Goal: Task Accomplishment & Management: Manage account settings

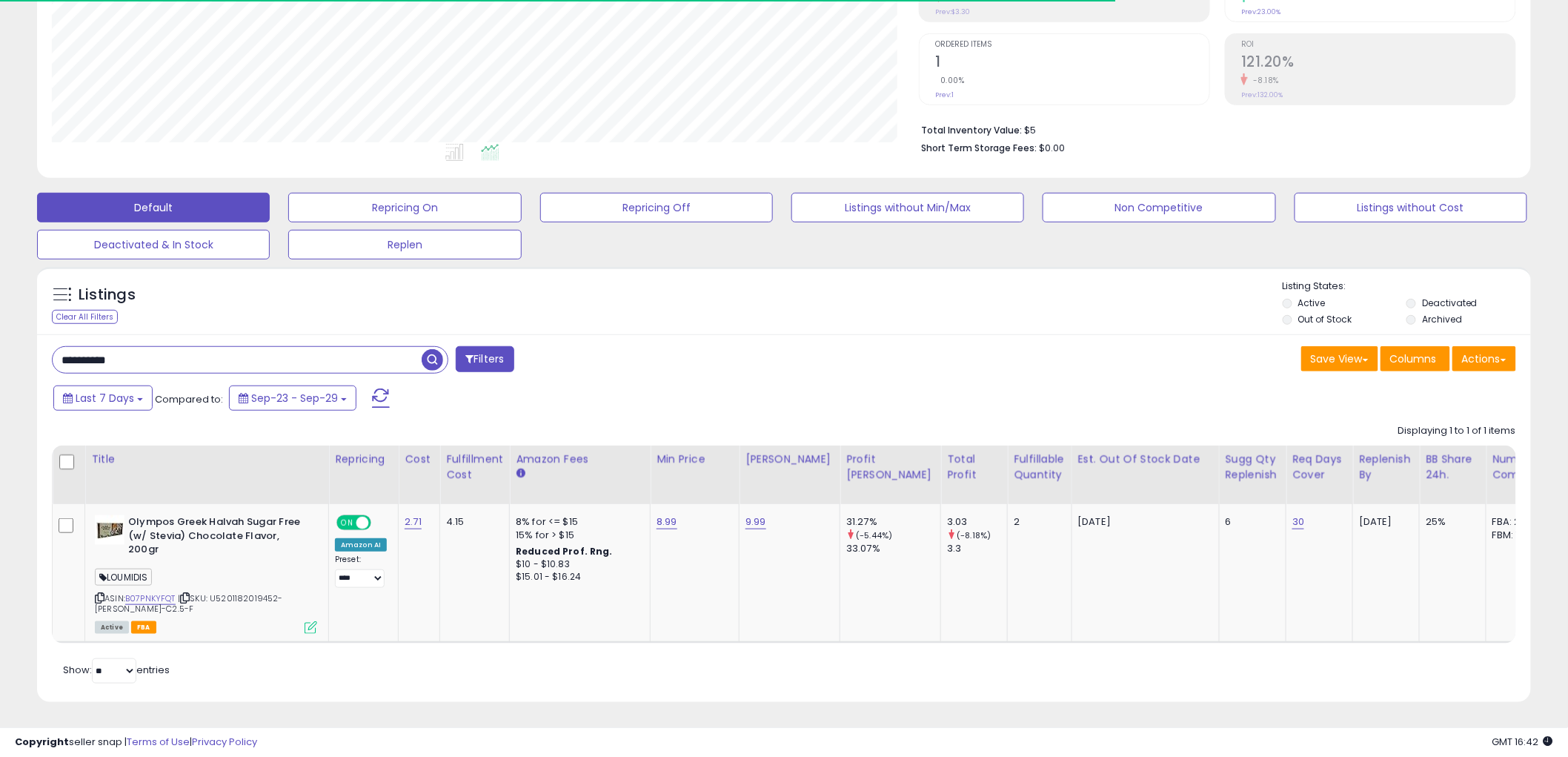
scroll to position [304, 867]
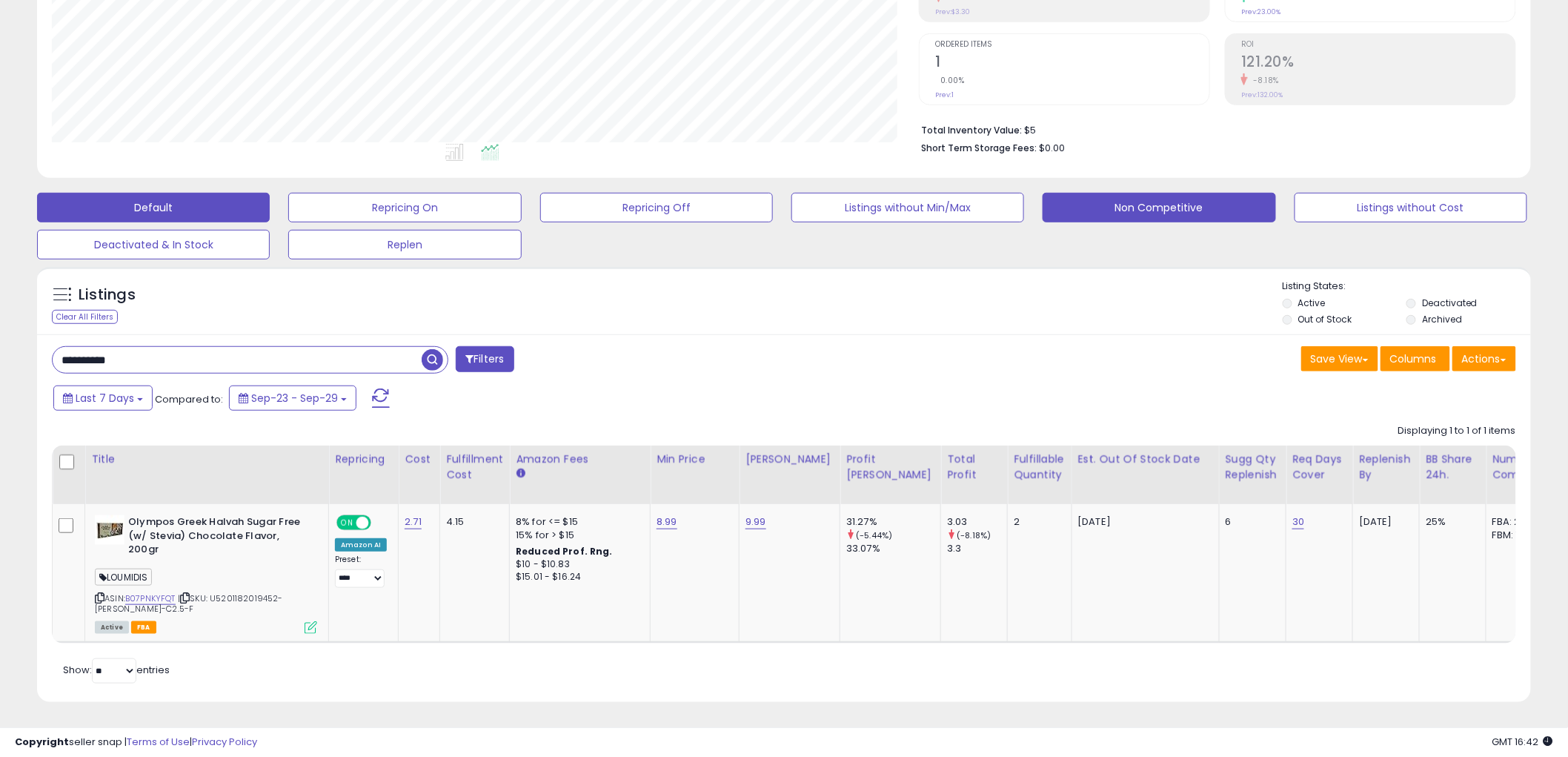
click at [1144, 194] on button "Non Competitive" at bounding box center [1158, 208] width 233 height 30
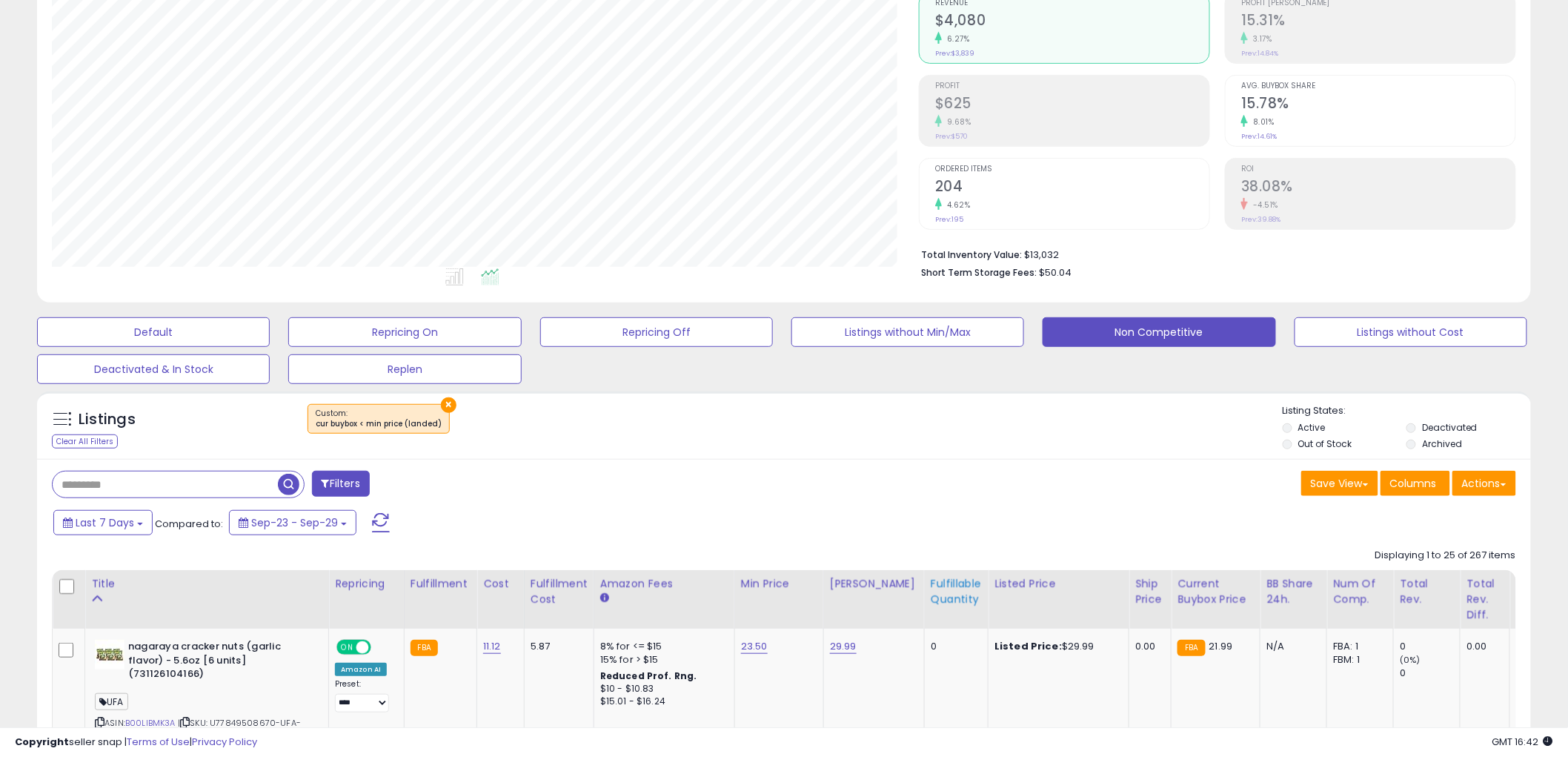
click at [931, 591] on div "Fulfillable Quantity" at bounding box center [956, 592] width 51 height 31
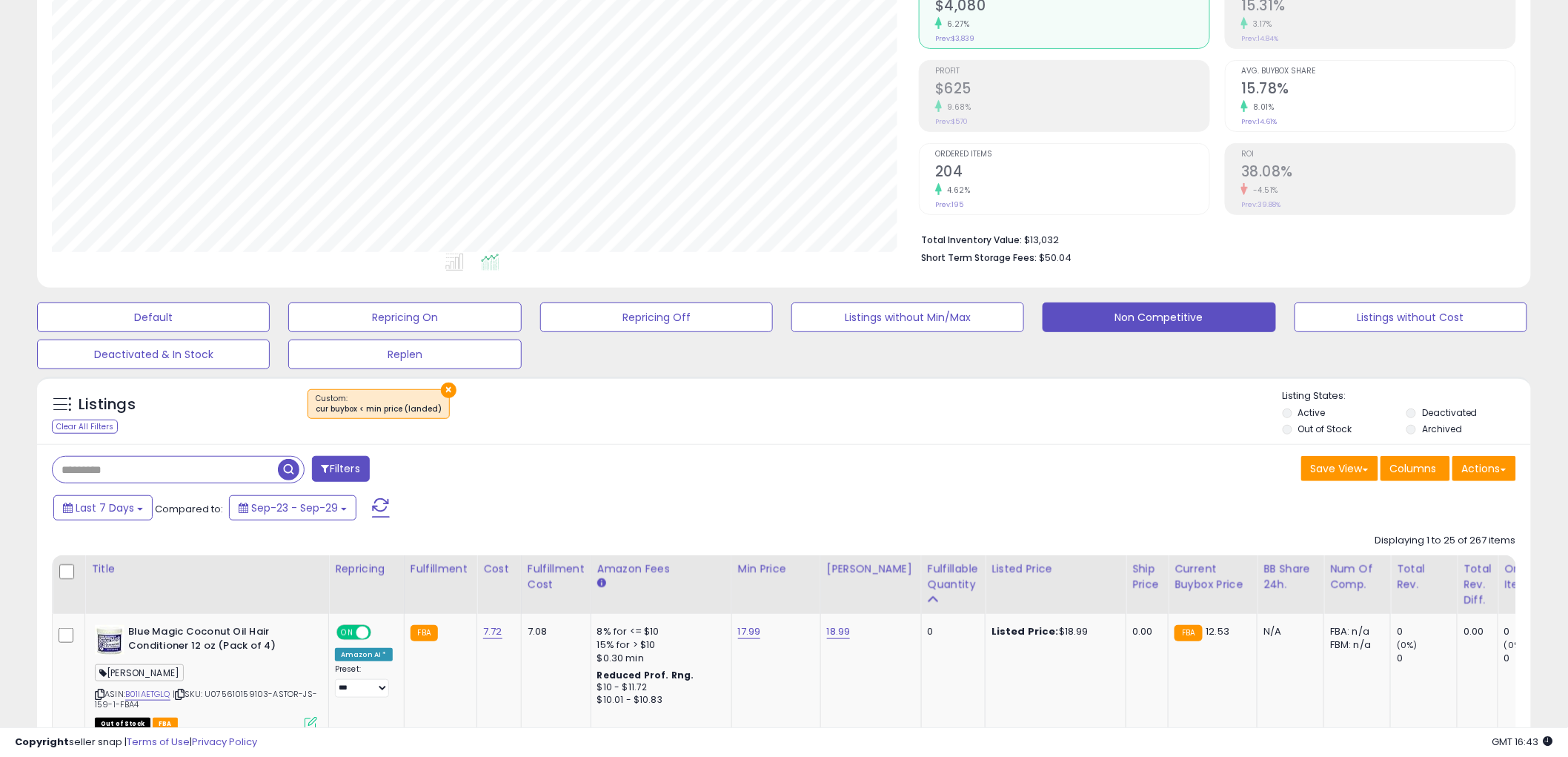
scroll to position [329, 0]
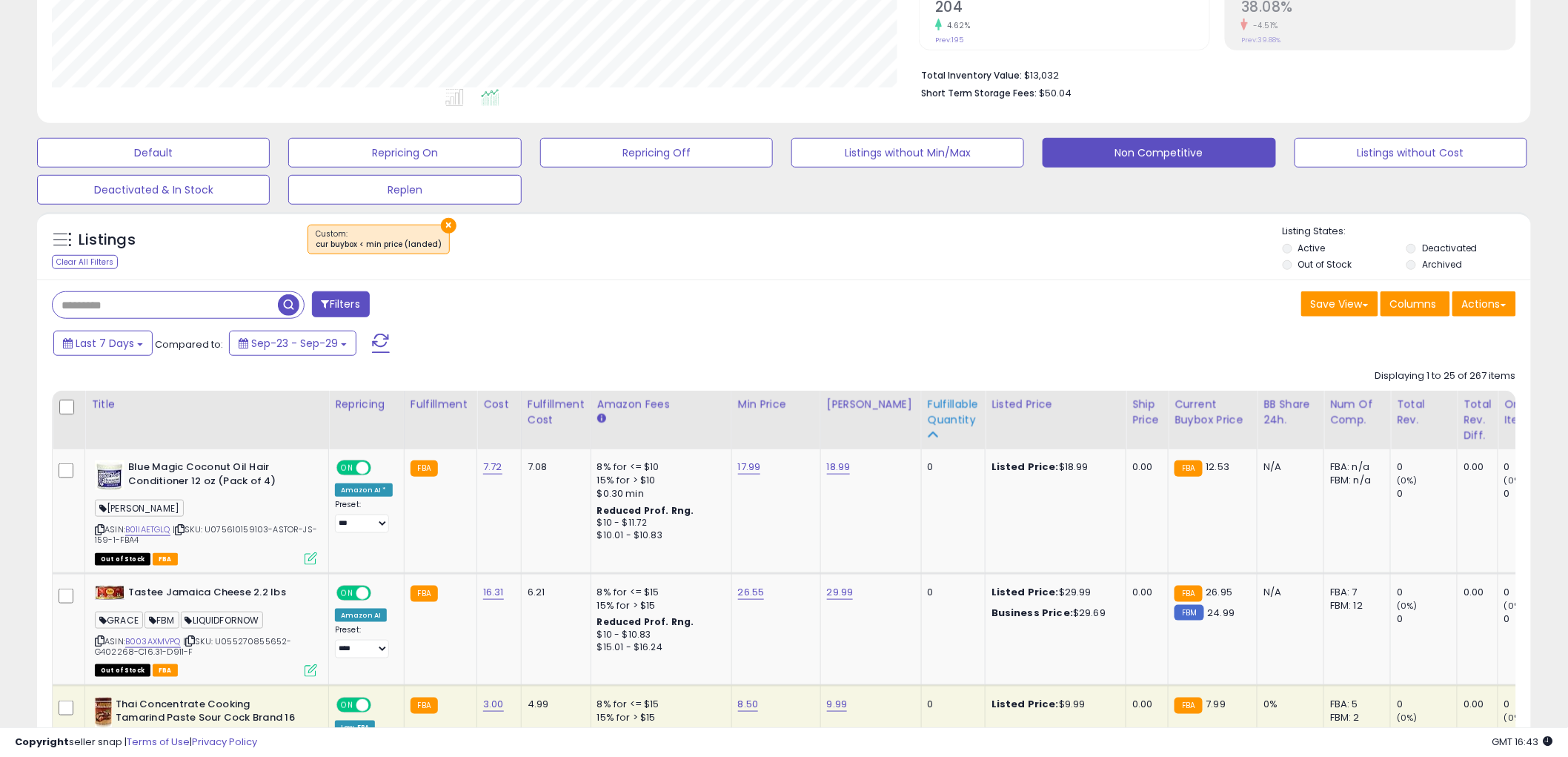
click at [928, 408] on div "Fulfillable Quantity" at bounding box center [953, 412] width 51 height 31
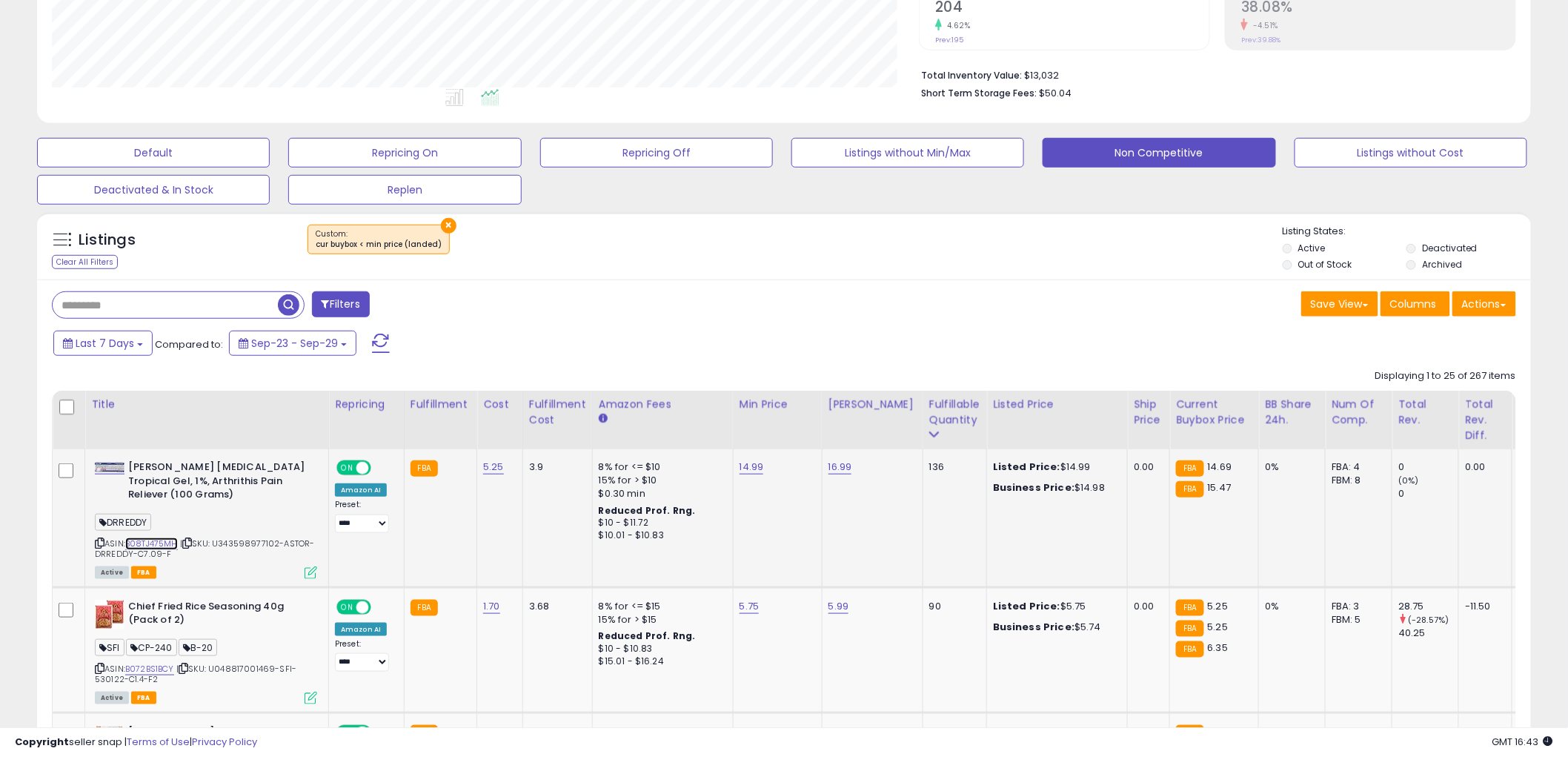
click at [157, 539] on link "B08TJ475MH" at bounding box center [151, 543] width 52 height 13
drag, startPoint x: 748, startPoint y: 468, endPoint x: 741, endPoint y: 462, distance: 9.2
click at [749, 468] on link "14.99" at bounding box center [751, 467] width 25 height 15
type input "*****"
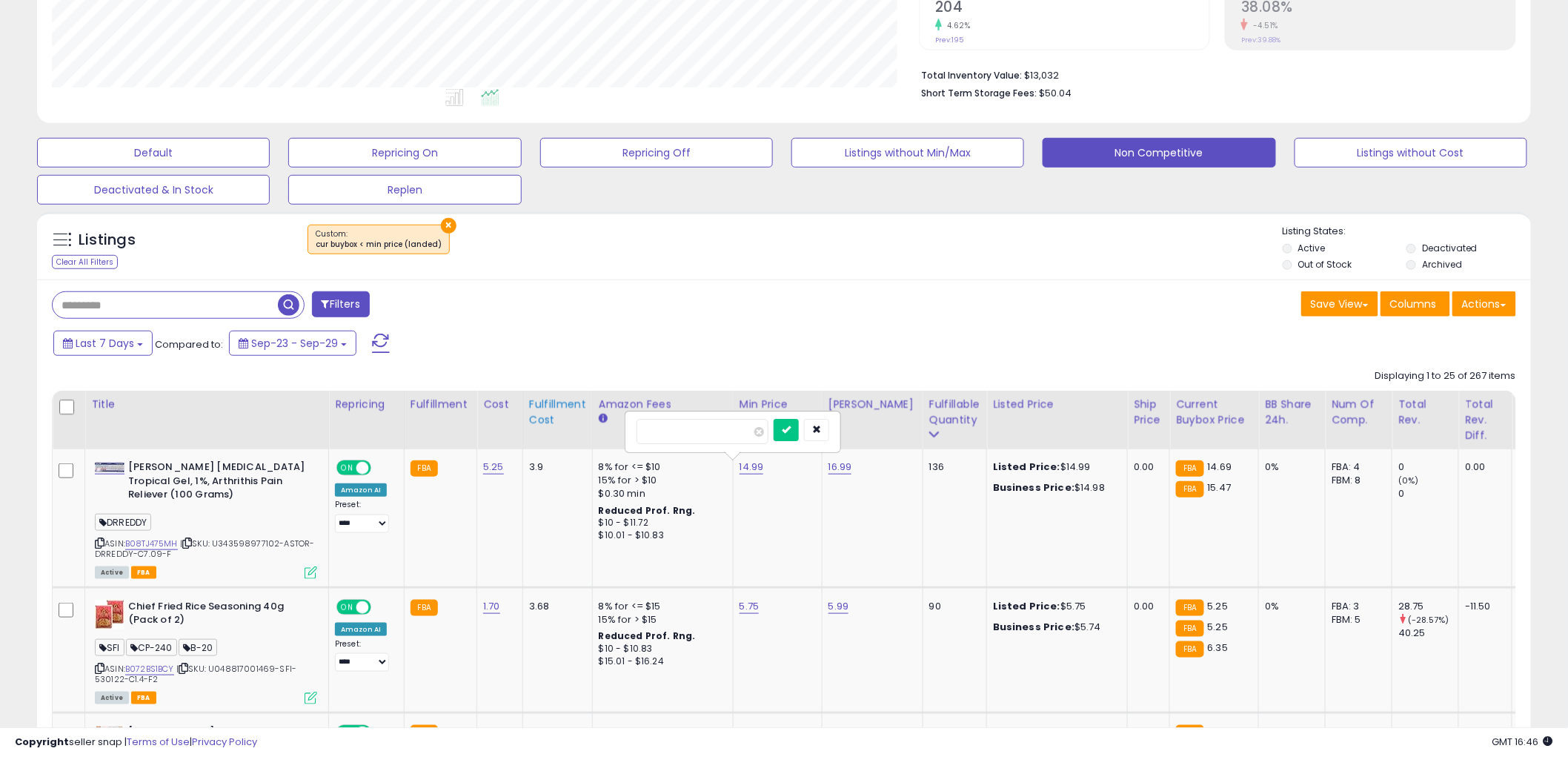
click button "submit" at bounding box center [786, 430] width 25 height 22
click at [828, 471] on link "16.99" at bounding box center [840, 467] width 24 height 15
drag, startPoint x: 818, startPoint y: 438, endPoint x: 702, endPoint y: 423, distance: 117.0
type input "*****"
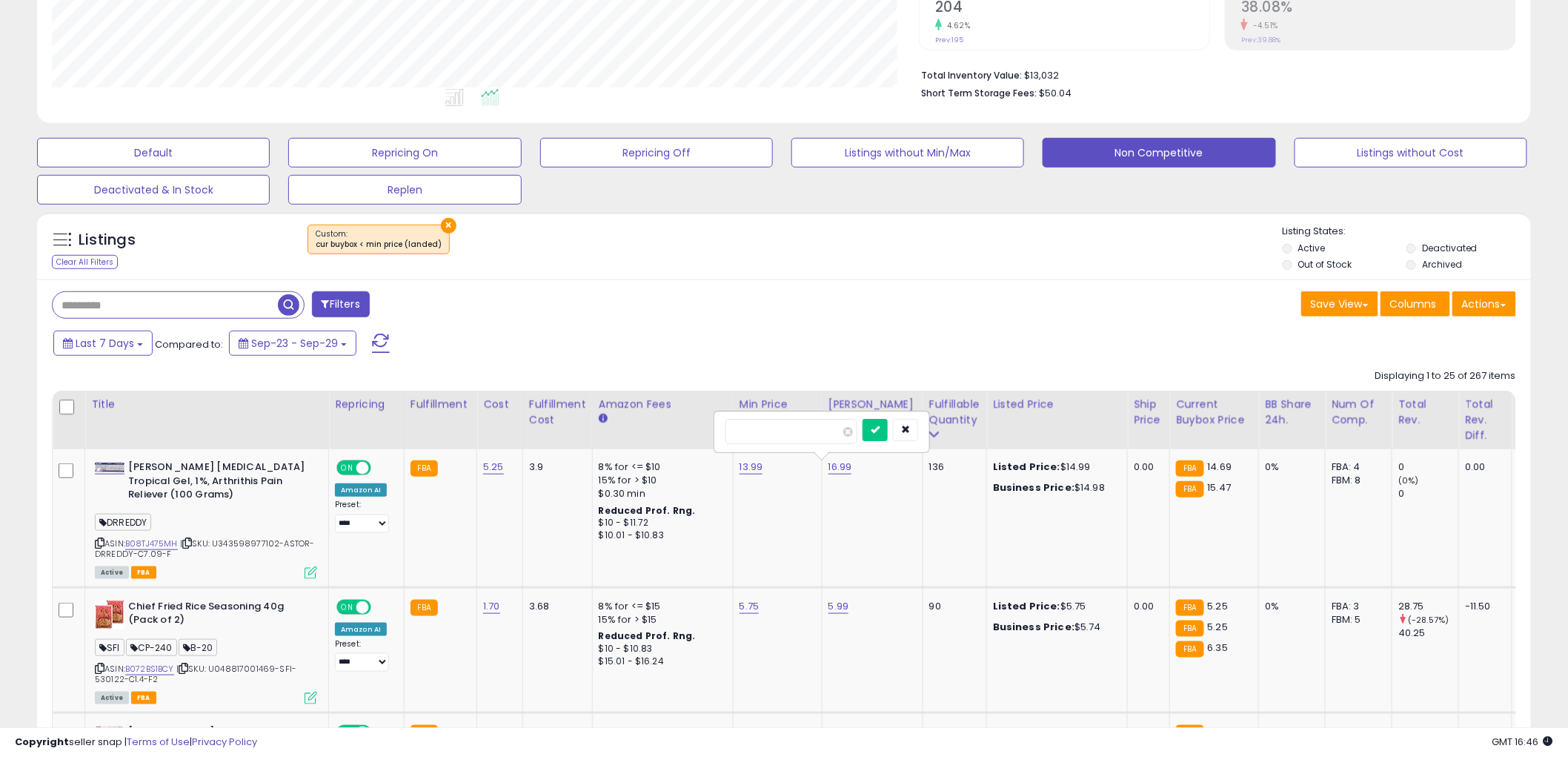
click button "submit" at bounding box center [875, 430] width 25 height 22
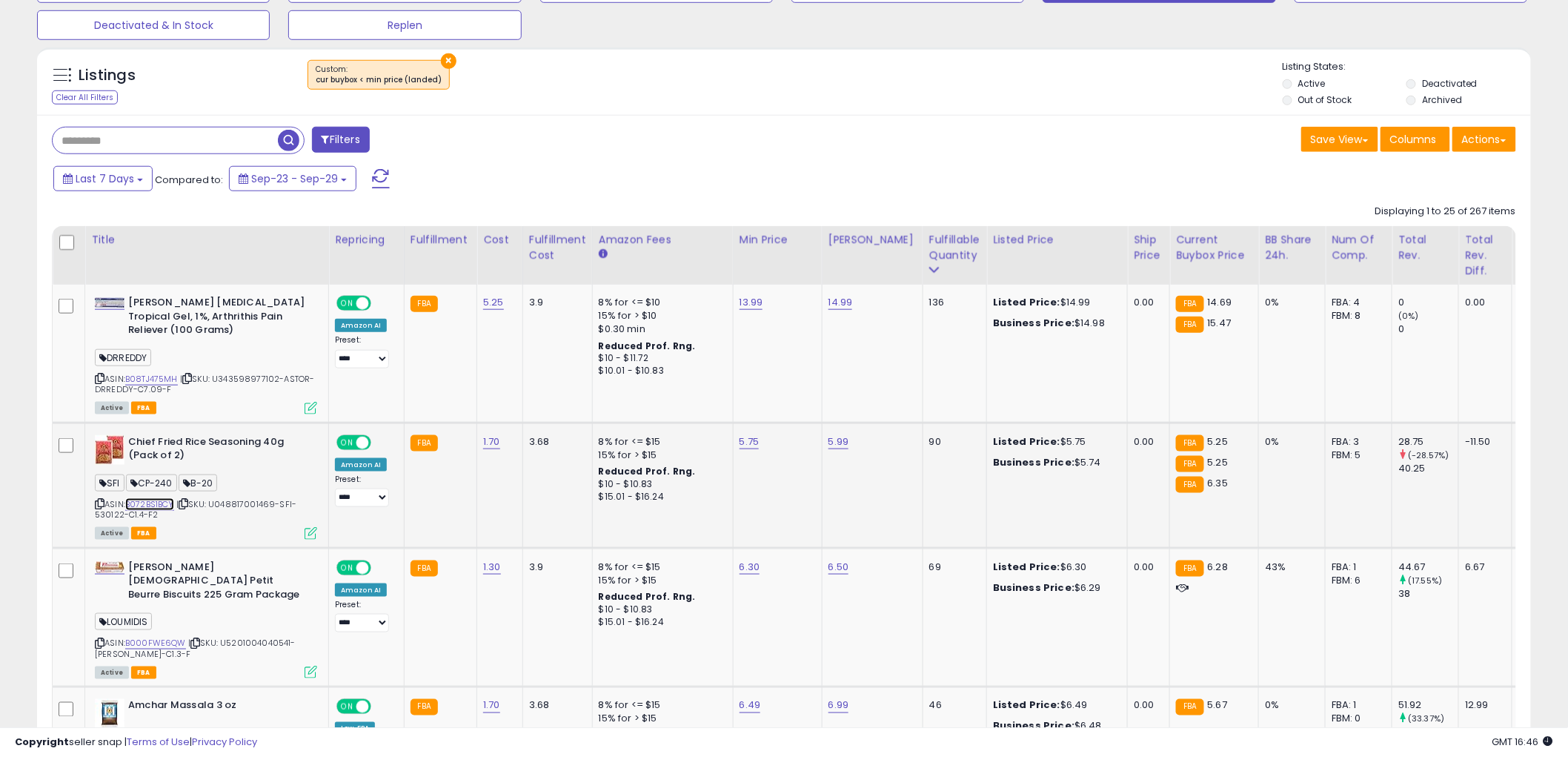
click at [157, 502] on link "B072BS1BCY" at bounding box center [149, 504] width 49 height 13
click at [188, 143] on input "text" at bounding box center [165, 140] width 225 height 26
click at [148, 501] on link "B072BS1BCY" at bounding box center [149, 504] width 49 height 13
click at [745, 452] on td "5.75" at bounding box center [777, 485] width 89 height 125
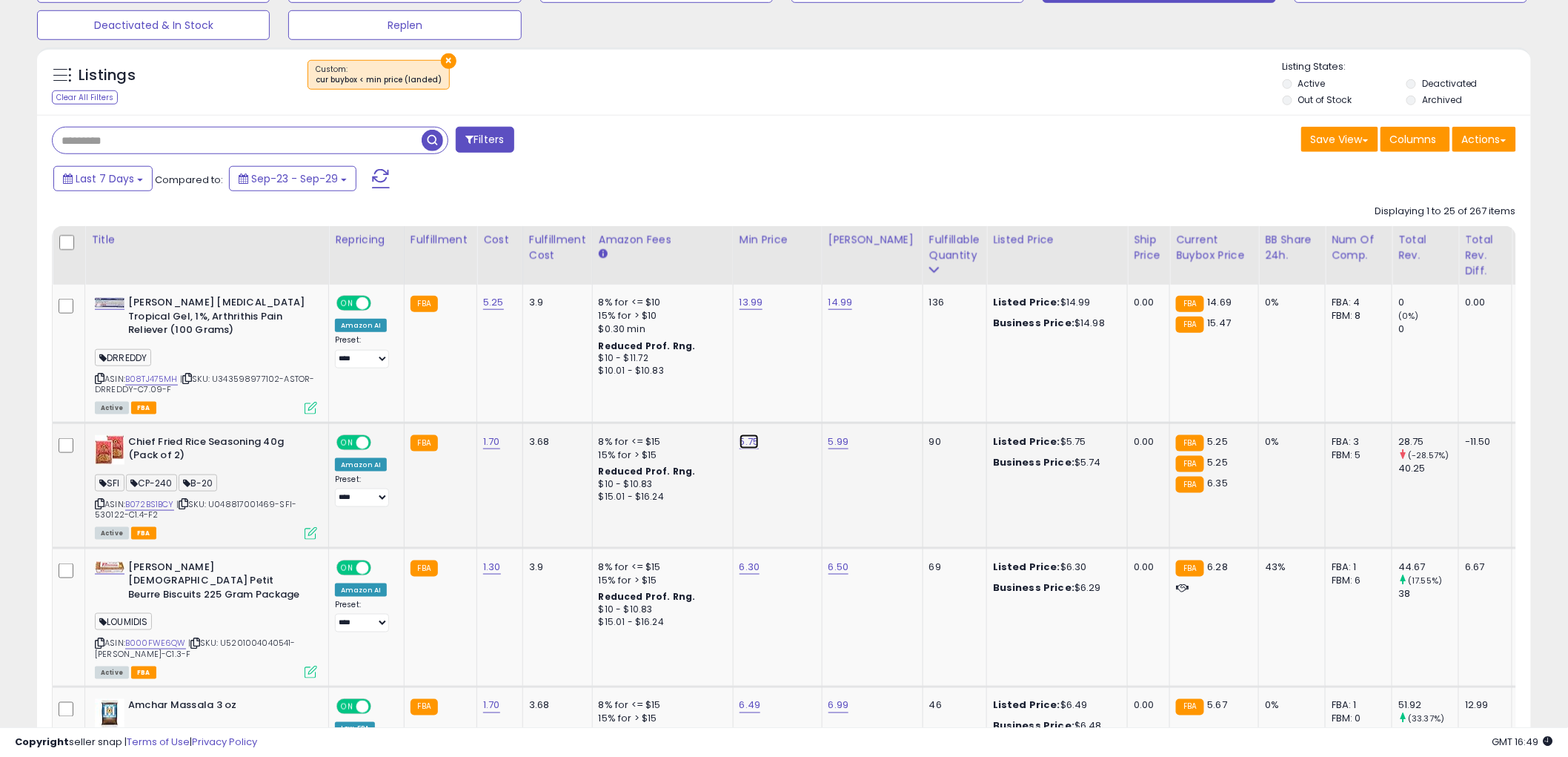
click at [746, 435] on link "5.75" at bounding box center [749, 442] width 20 height 15
type input "****"
click button "submit" at bounding box center [784, 404] width 25 height 22
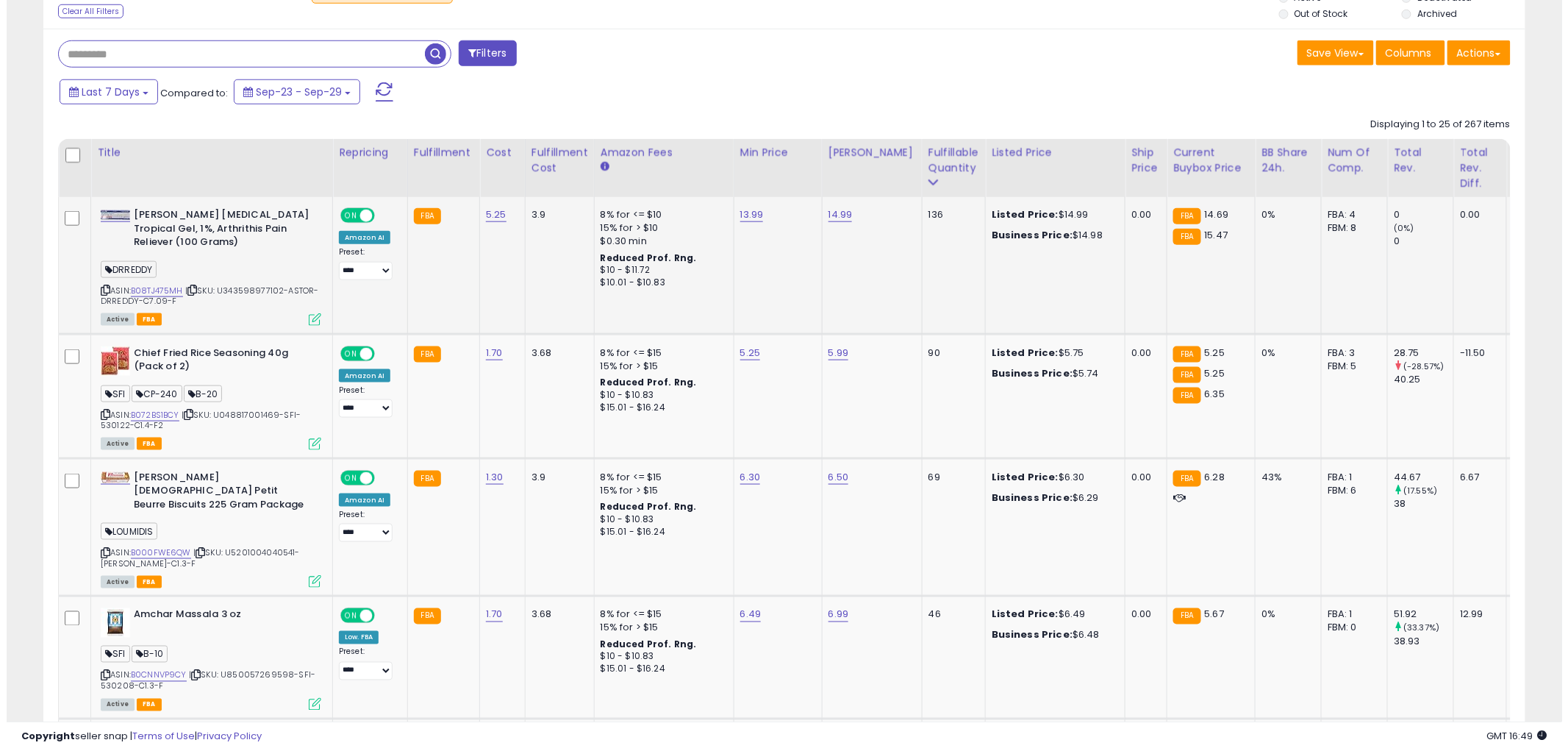
scroll to position [653, 0]
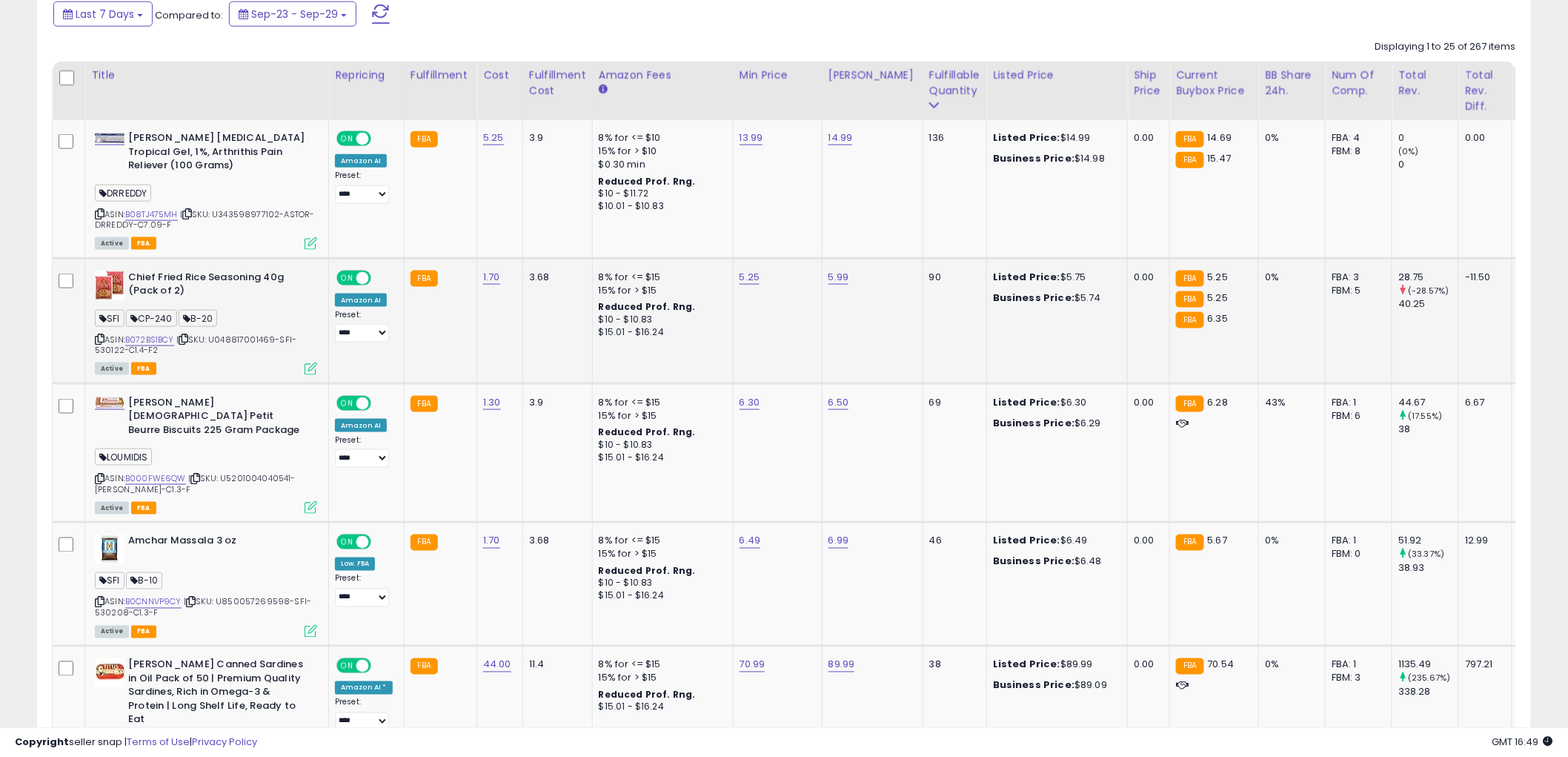
click at [308, 364] on icon at bounding box center [310, 369] width 13 height 13
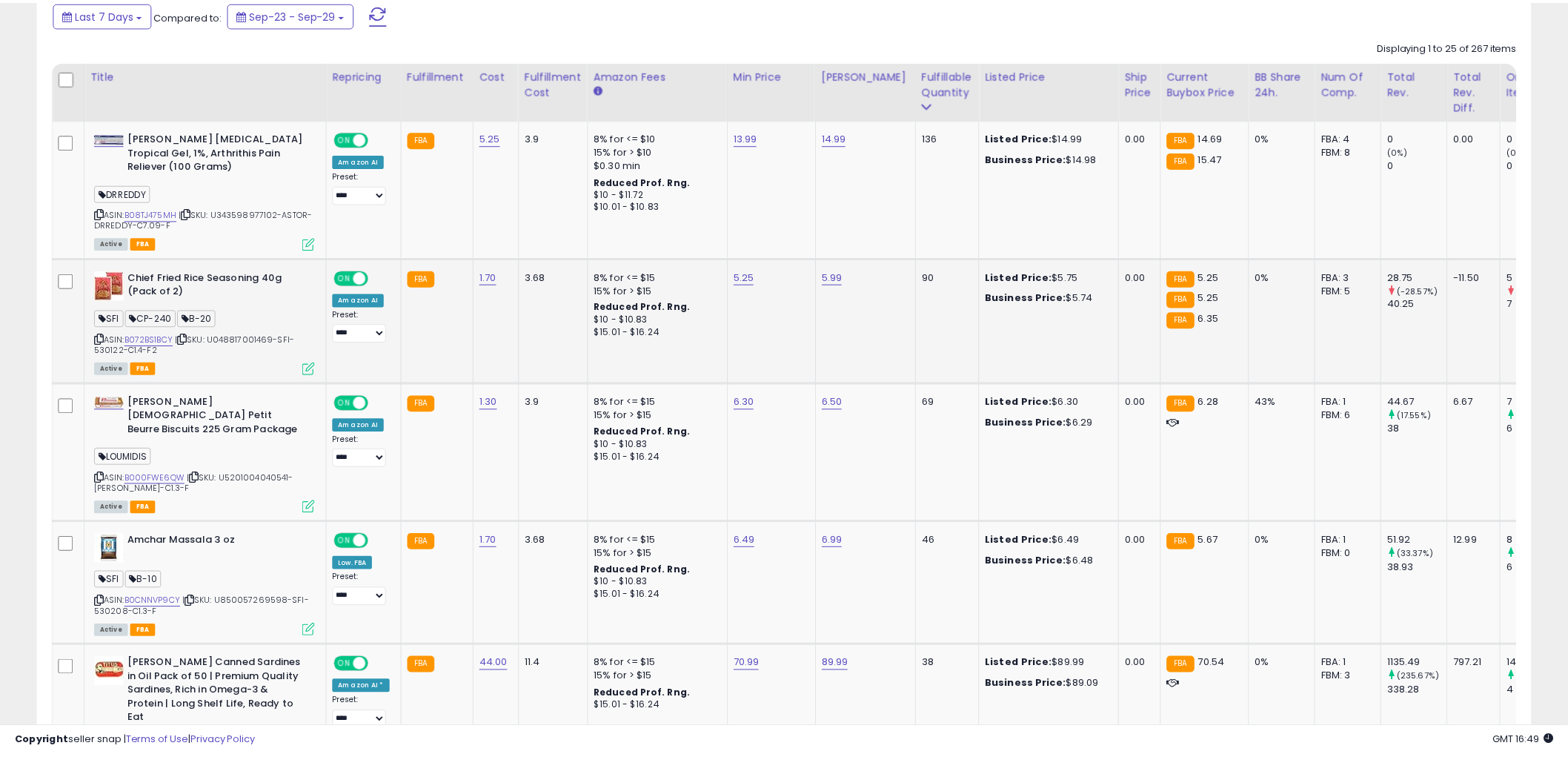
scroll to position [304, 875]
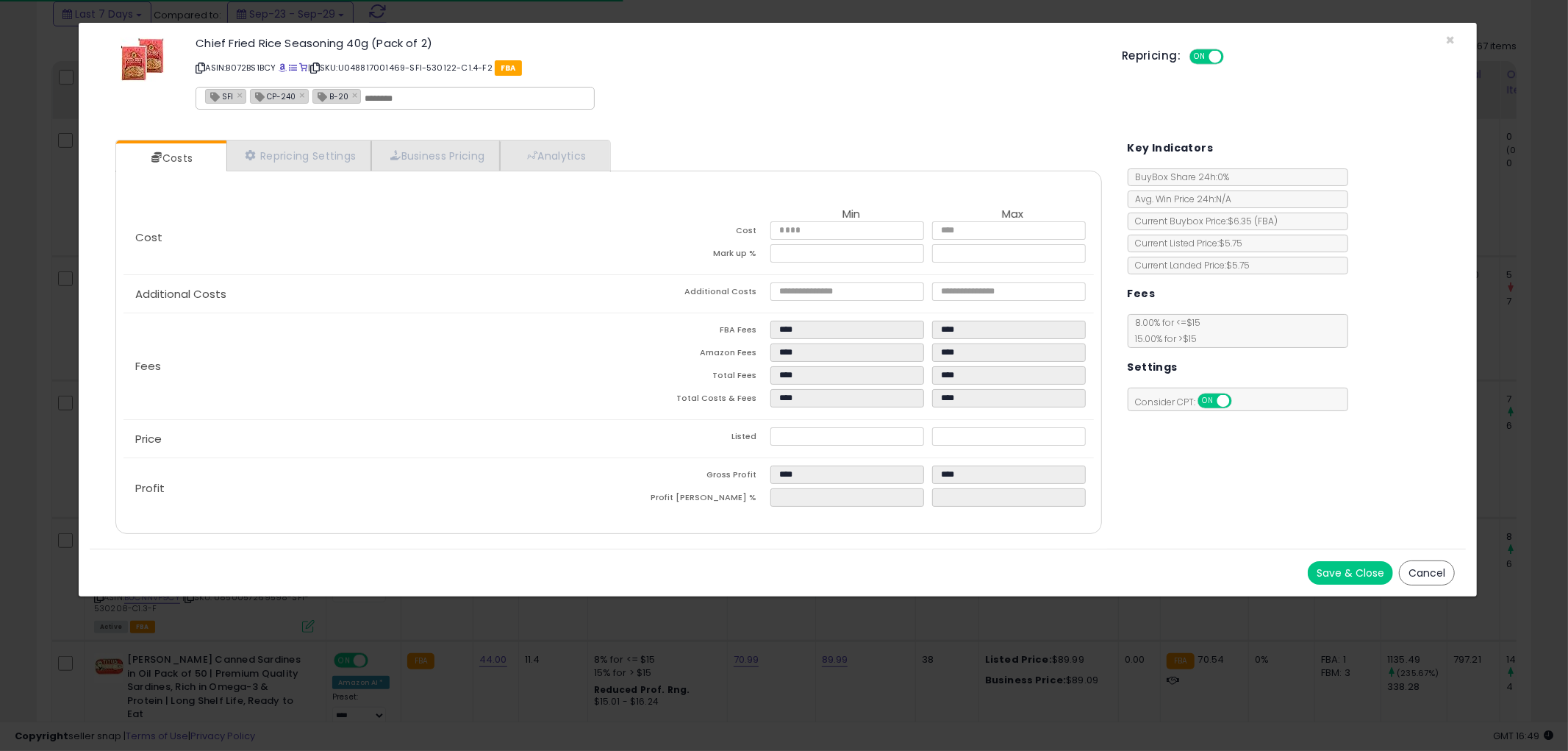
click at [393, 94] on input "text" at bounding box center [474, 99] width 220 height 13
type input "*"
type input "**"
type input "**********"
type input "******"
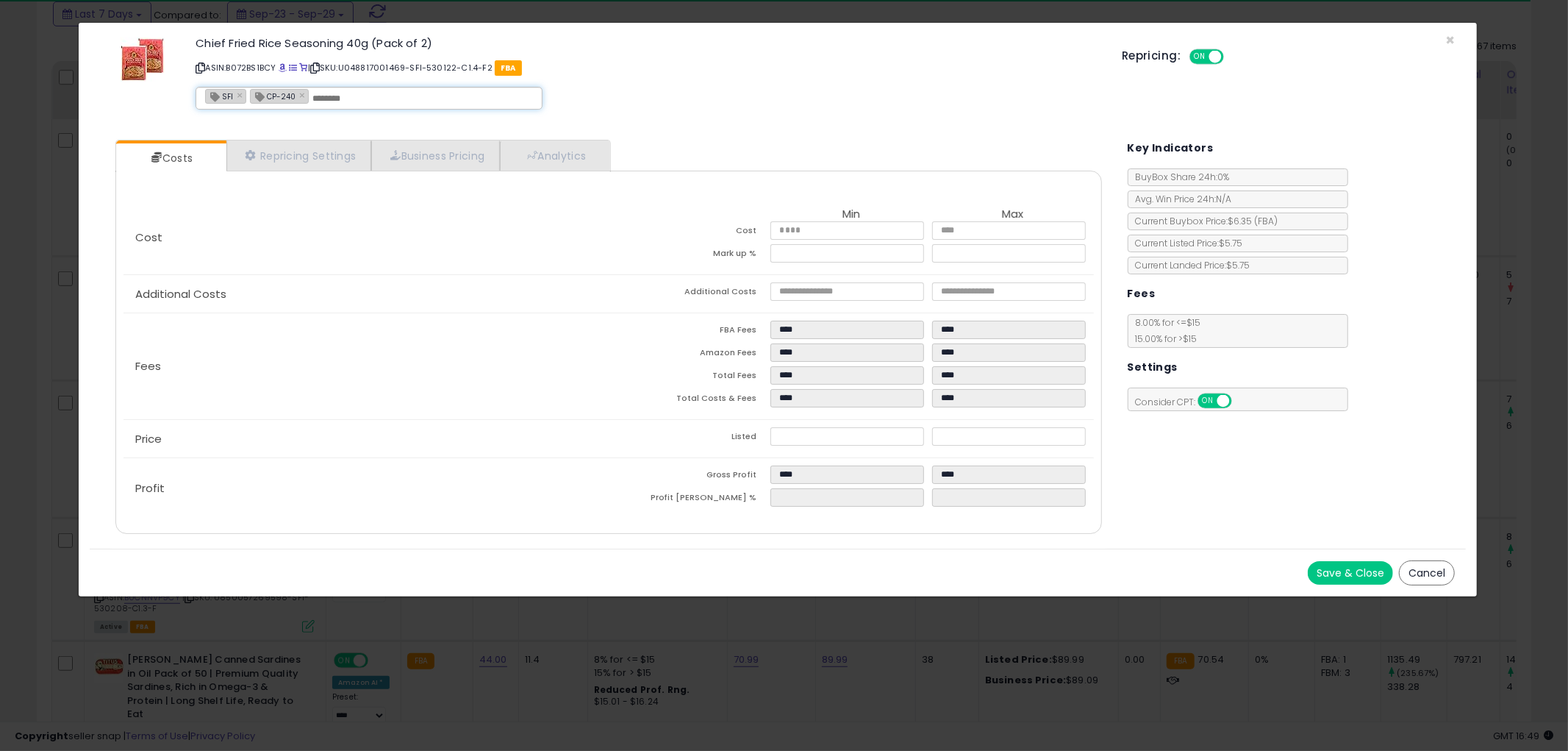
type input "***"
click at [1413, 568] on button "Cancel" at bounding box center [1426, 573] width 56 height 25
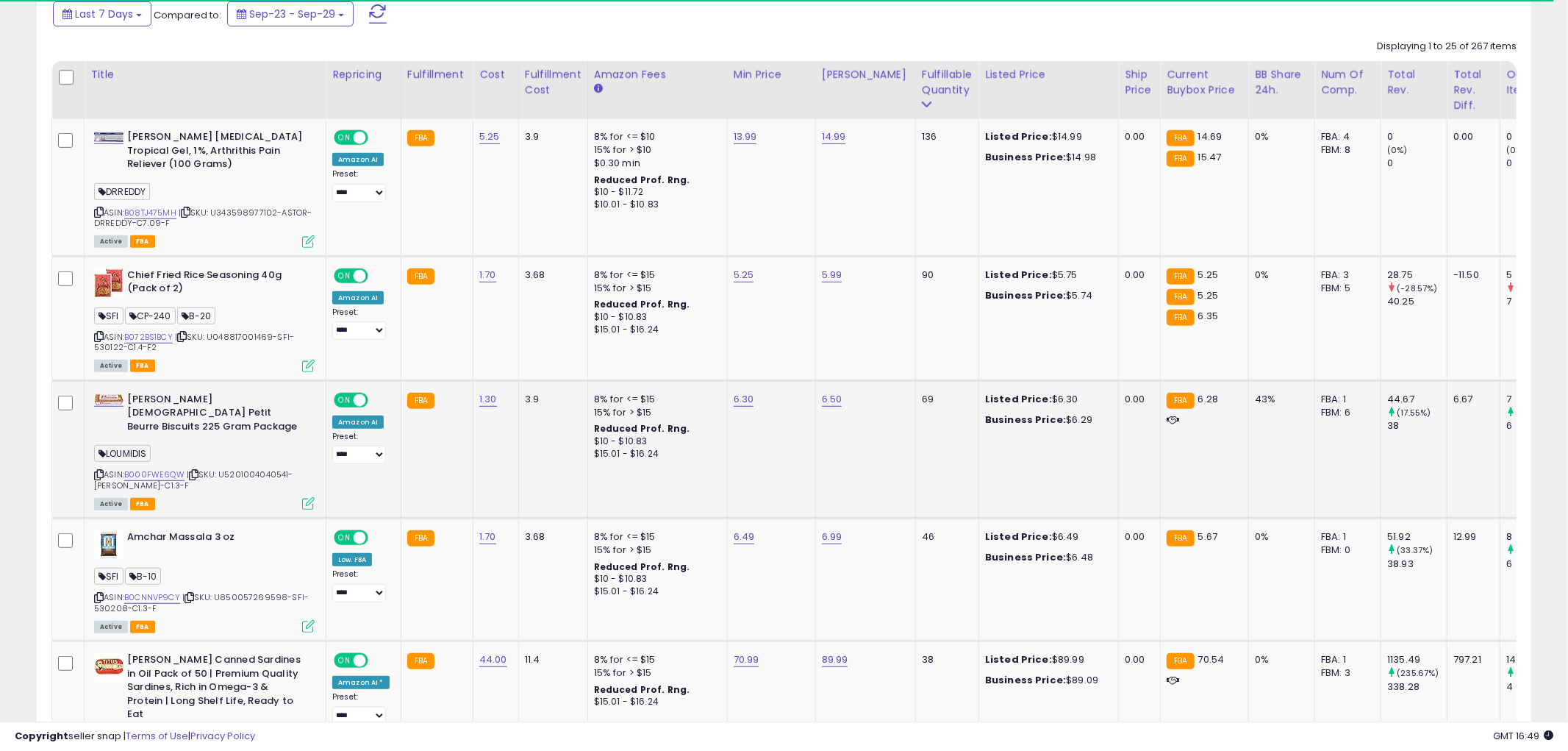
scroll to position [735038, 734108]
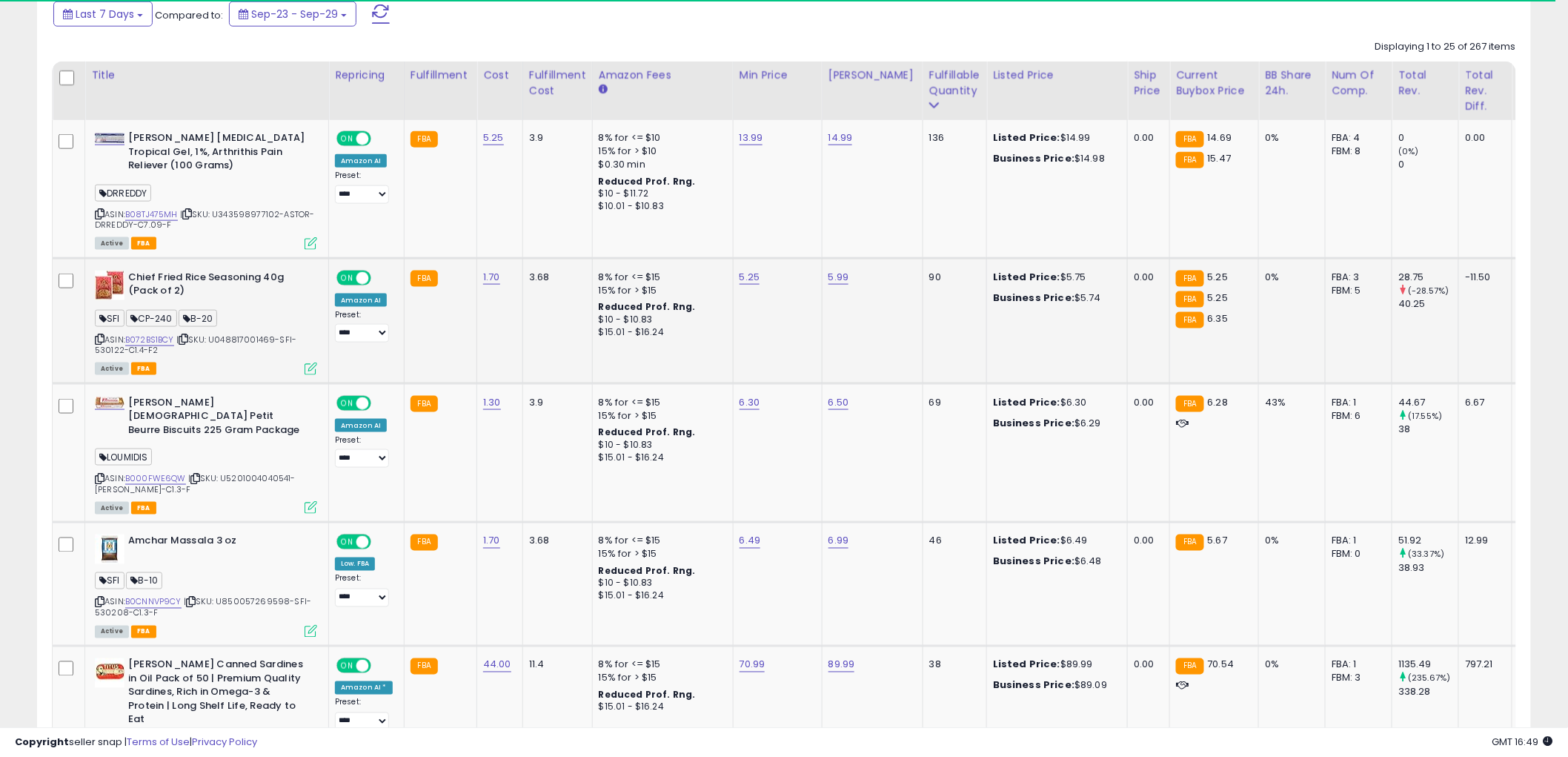
click at [317, 367] on td "Chief Fried Rice Seasoning 40g (Pack of 2) SFI CP-240 B-20 ASIN: B072BS1BCY | S…" at bounding box center [207, 320] width 244 height 125
click at [300, 364] on div "Active FBA" at bounding box center [206, 368] width 222 height 10
click at [313, 364] on icon at bounding box center [310, 369] width 13 height 13
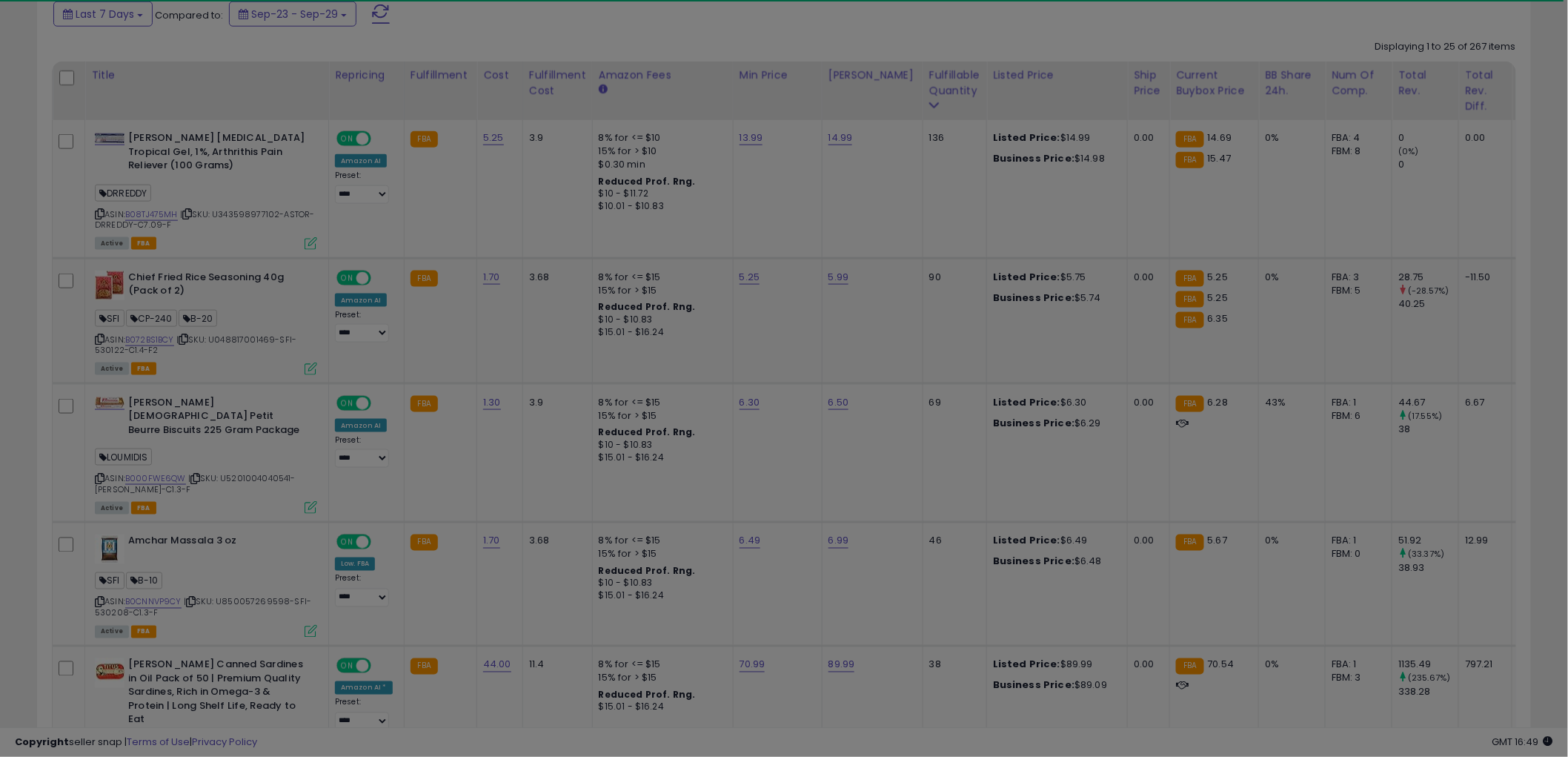
scroll to position [304, 875]
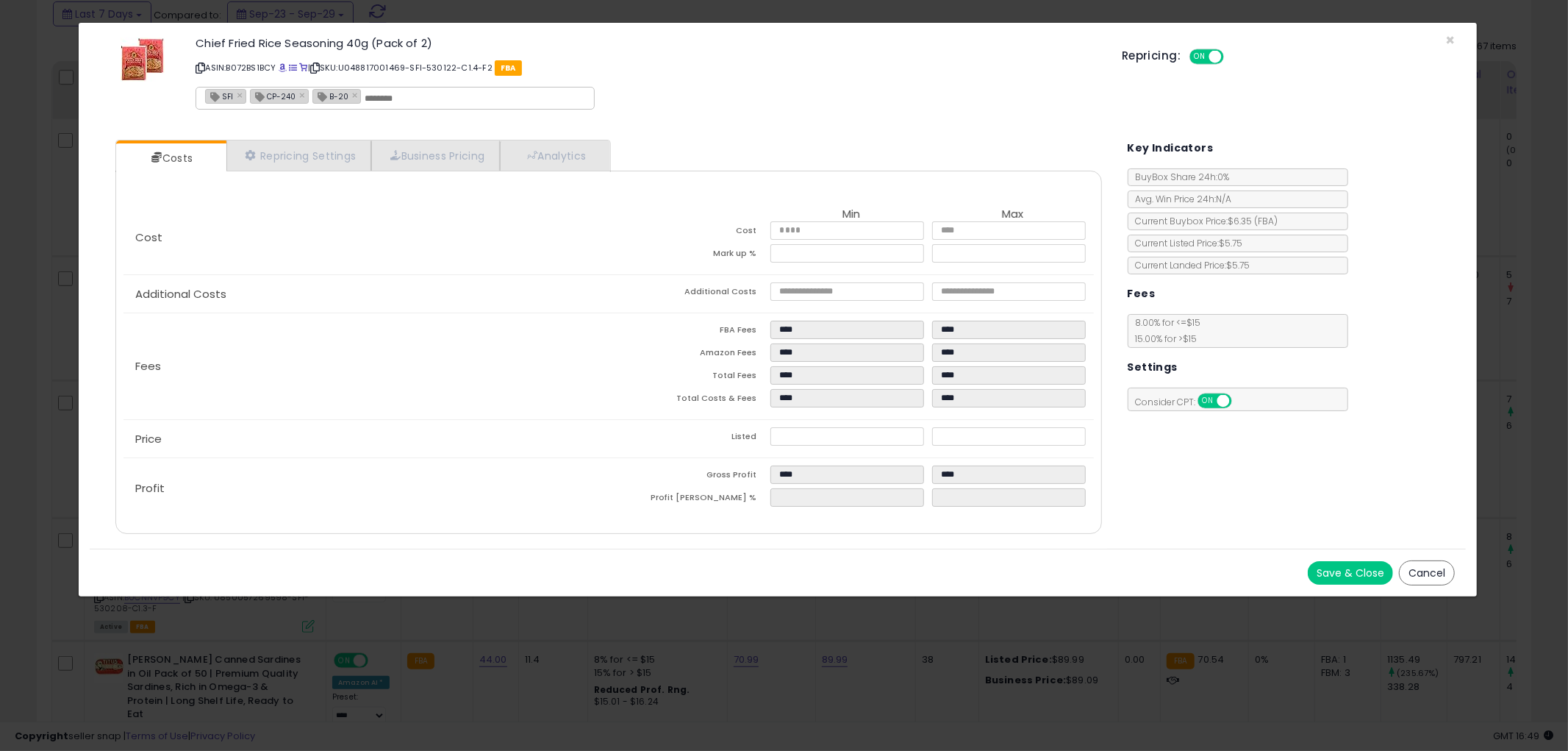
click at [435, 96] on input "text" at bounding box center [474, 99] width 220 height 13
type input "*"
type input "**********"
click at [1340, 563] on button "Save & Close" at bounding box center [1350, 573] width 85 height 24
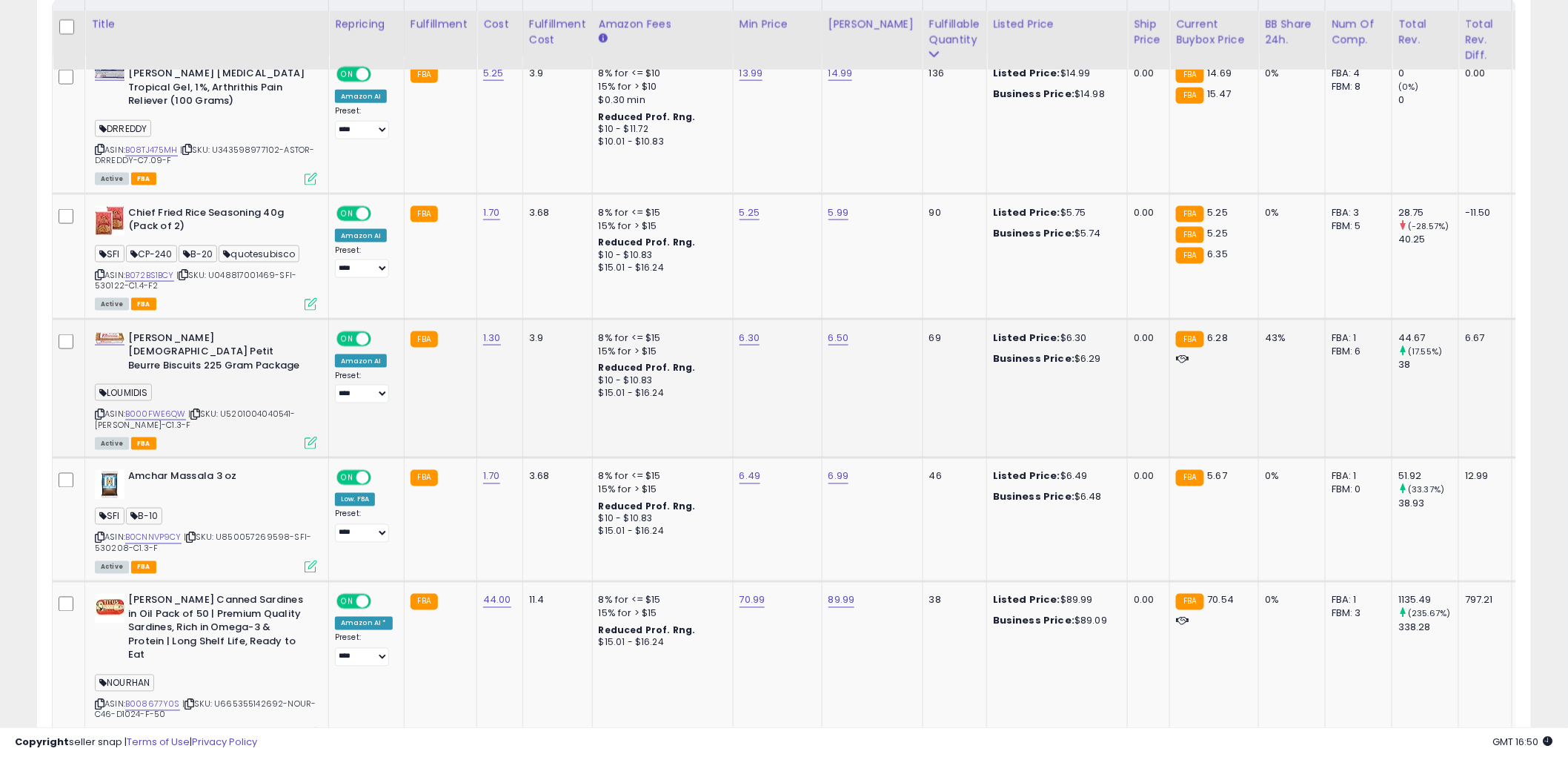
scroll to position [741, 0]
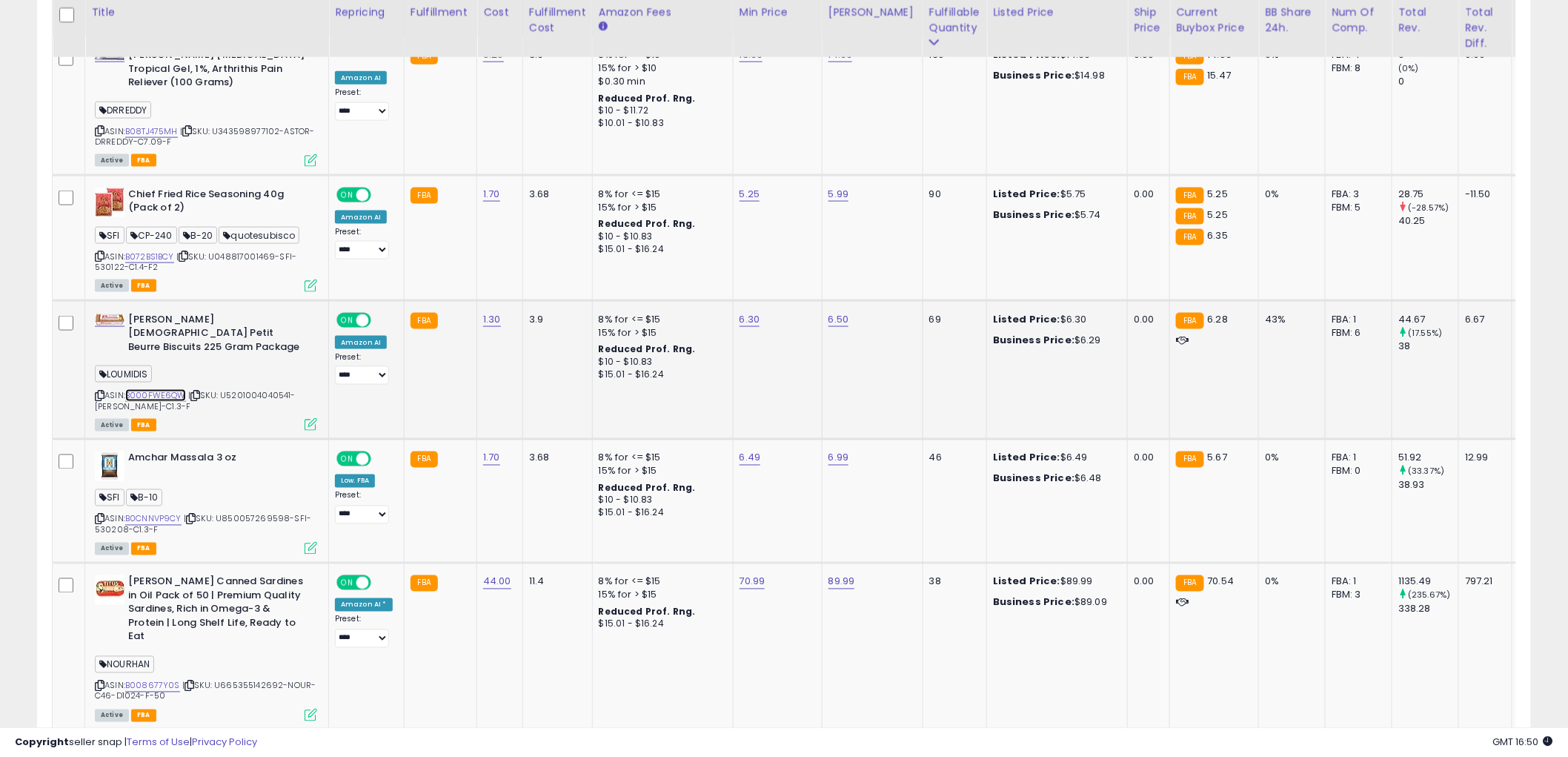
click at [166, 389] on link "B000FWE6QW" at bounding box center [155, 395] width 61 height 13
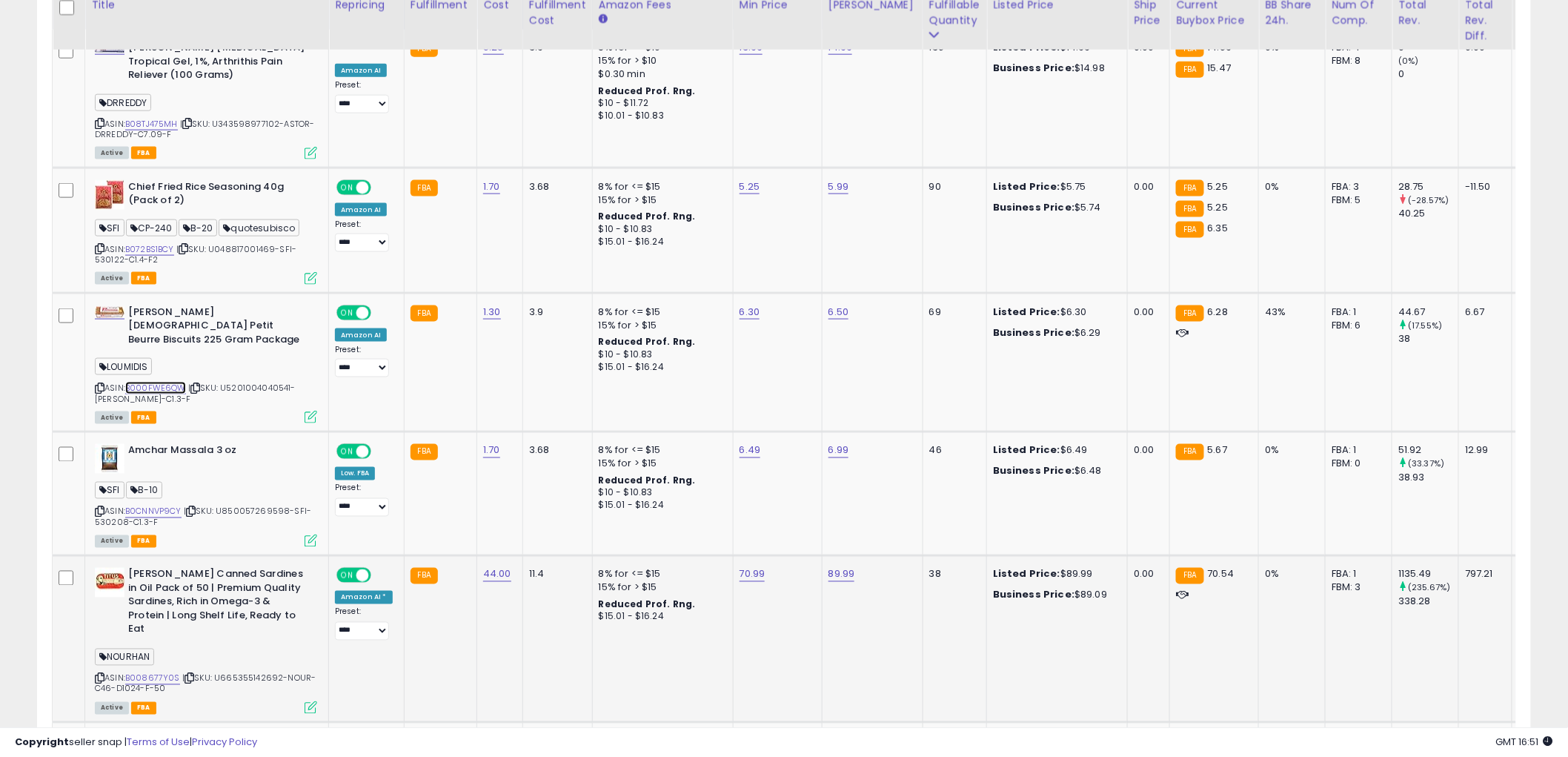
scroll to position [906, 0]
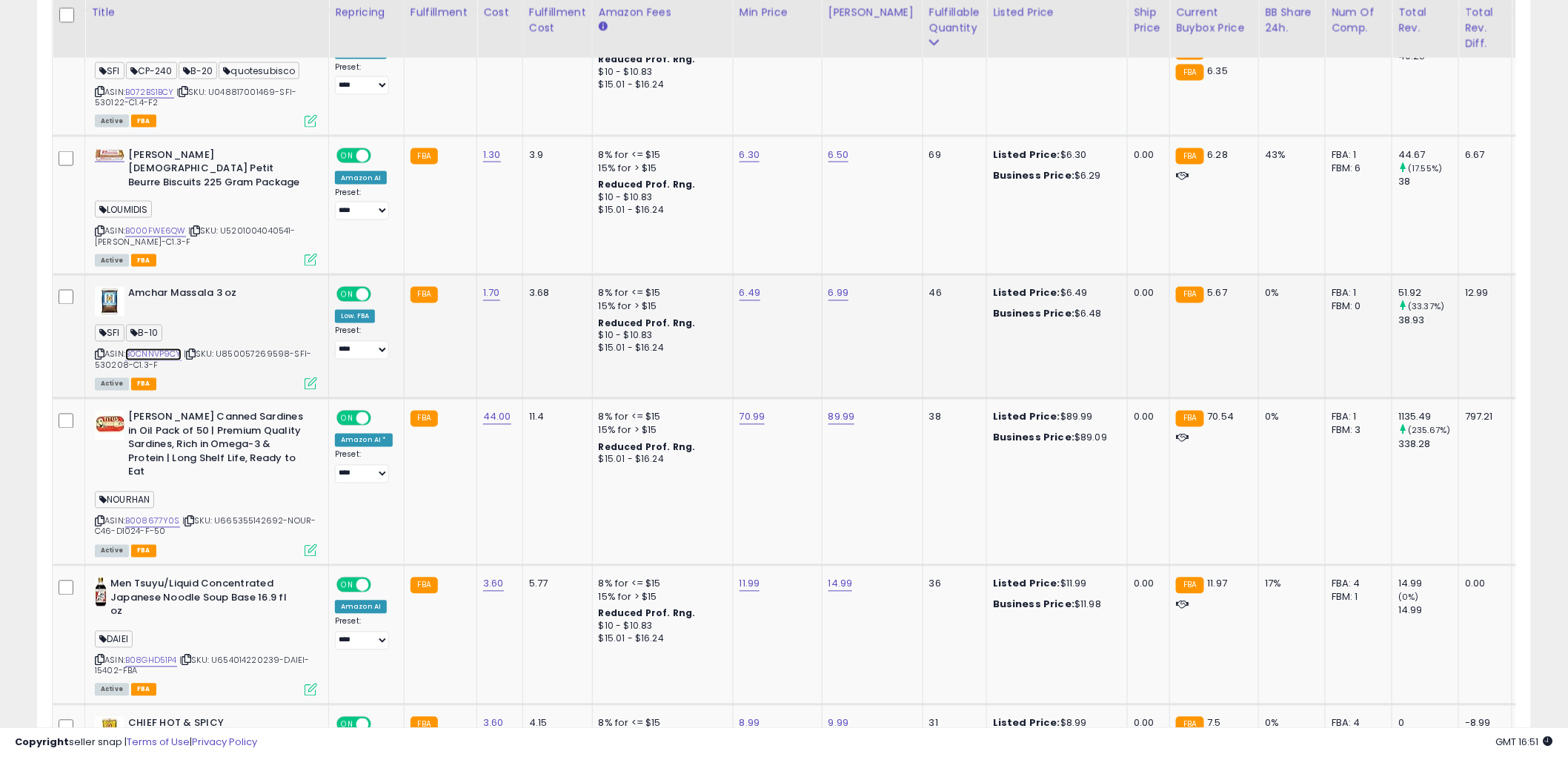
click at [157, 349] on link "B0CNNVP9CY" at bounding box center [153, 355] width 56 height 13
click at [141, 349] on link "B0CNNVP9CY" at bounding box center [153, 355] width 56 height 13
click at [740, 286] on link "6.49" at bounding box center [750, 293] width 22 height 15
drag, startPoint x: 597, startPoint y: 228, endPoint x: 511, endPoint y: 227, distance: 86.0
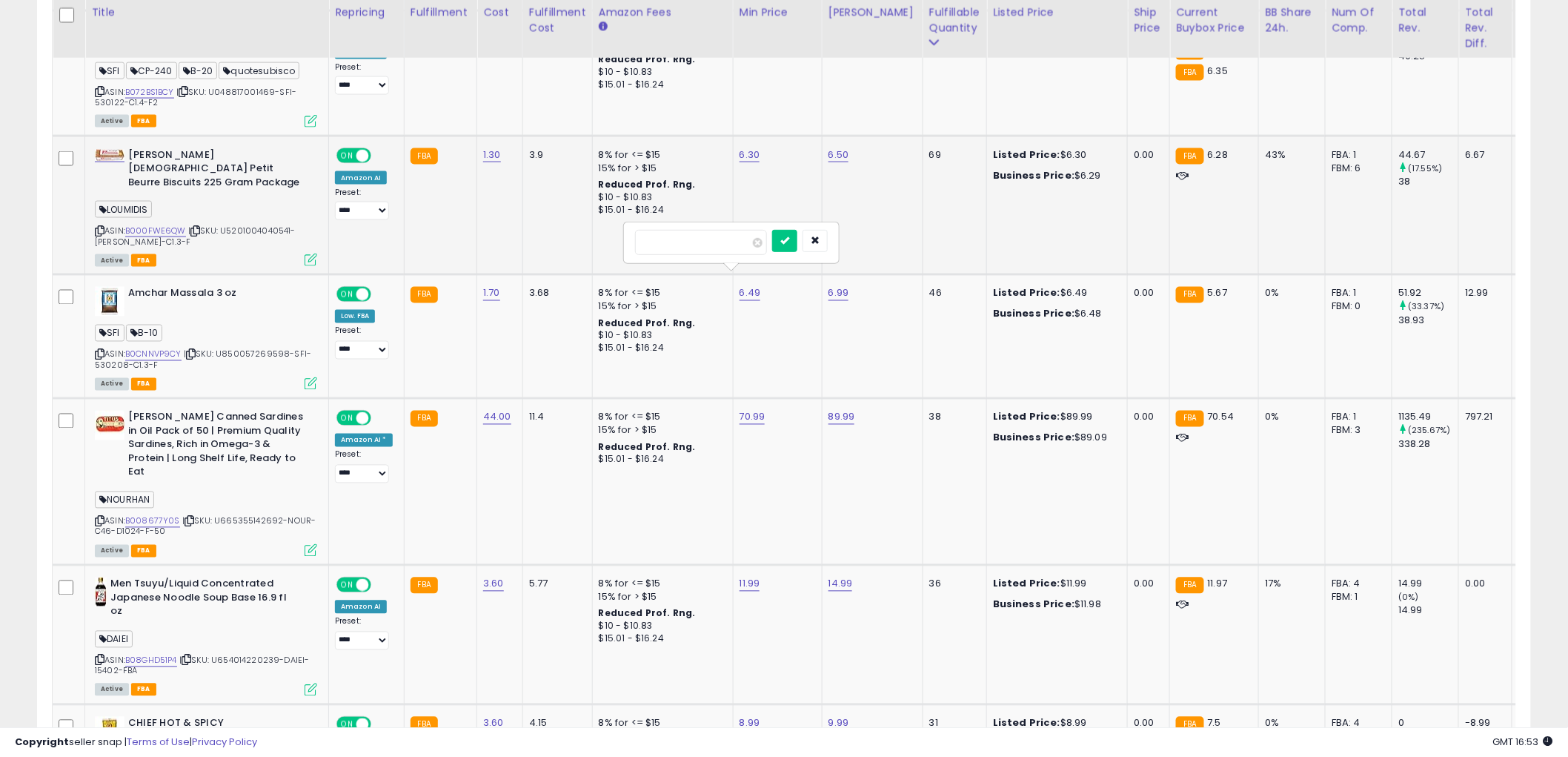
type input "****"
click button "submit" at bounding box center [785, 241] width 25 height 22
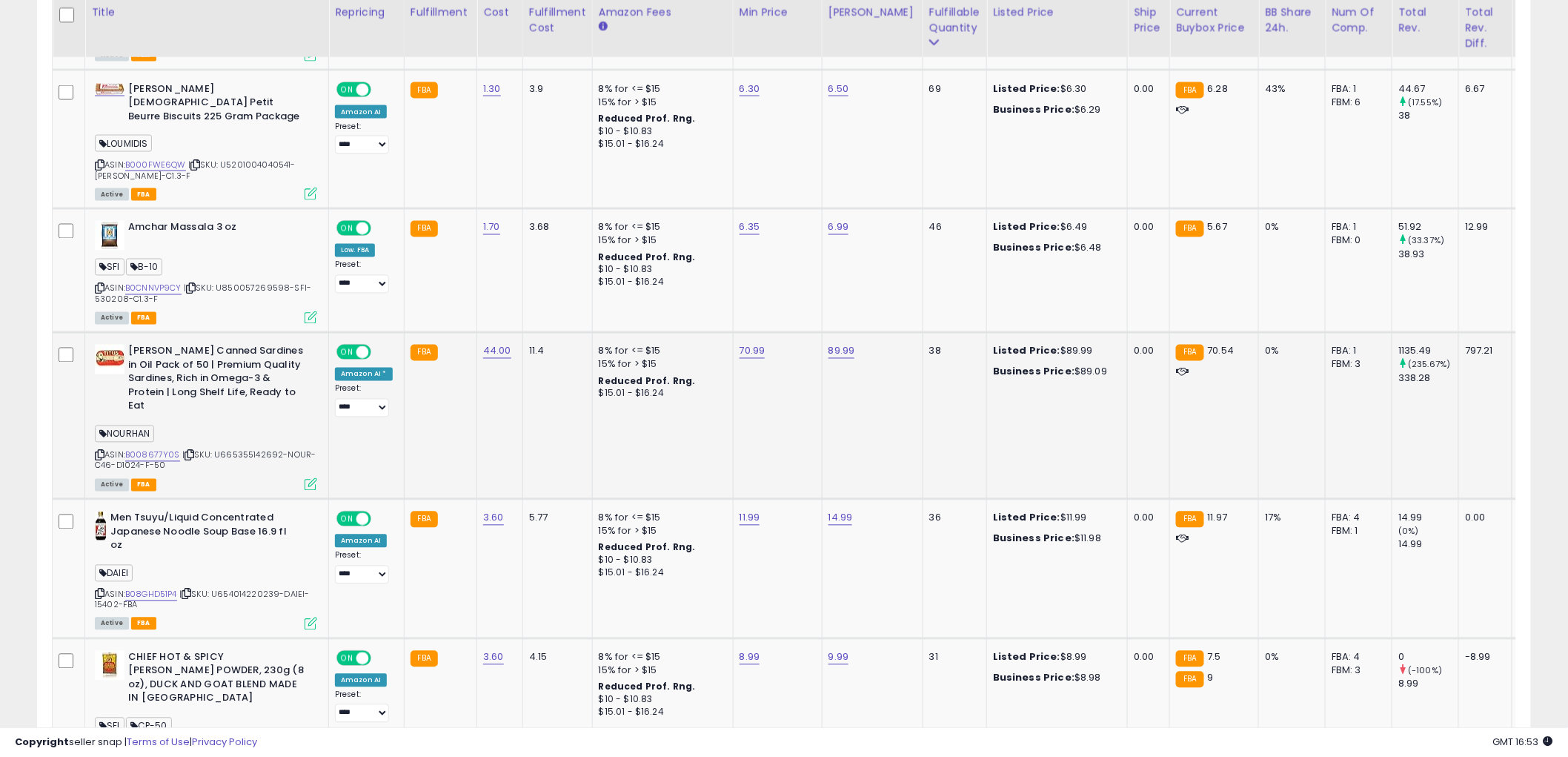
scroll to position [988, 0]
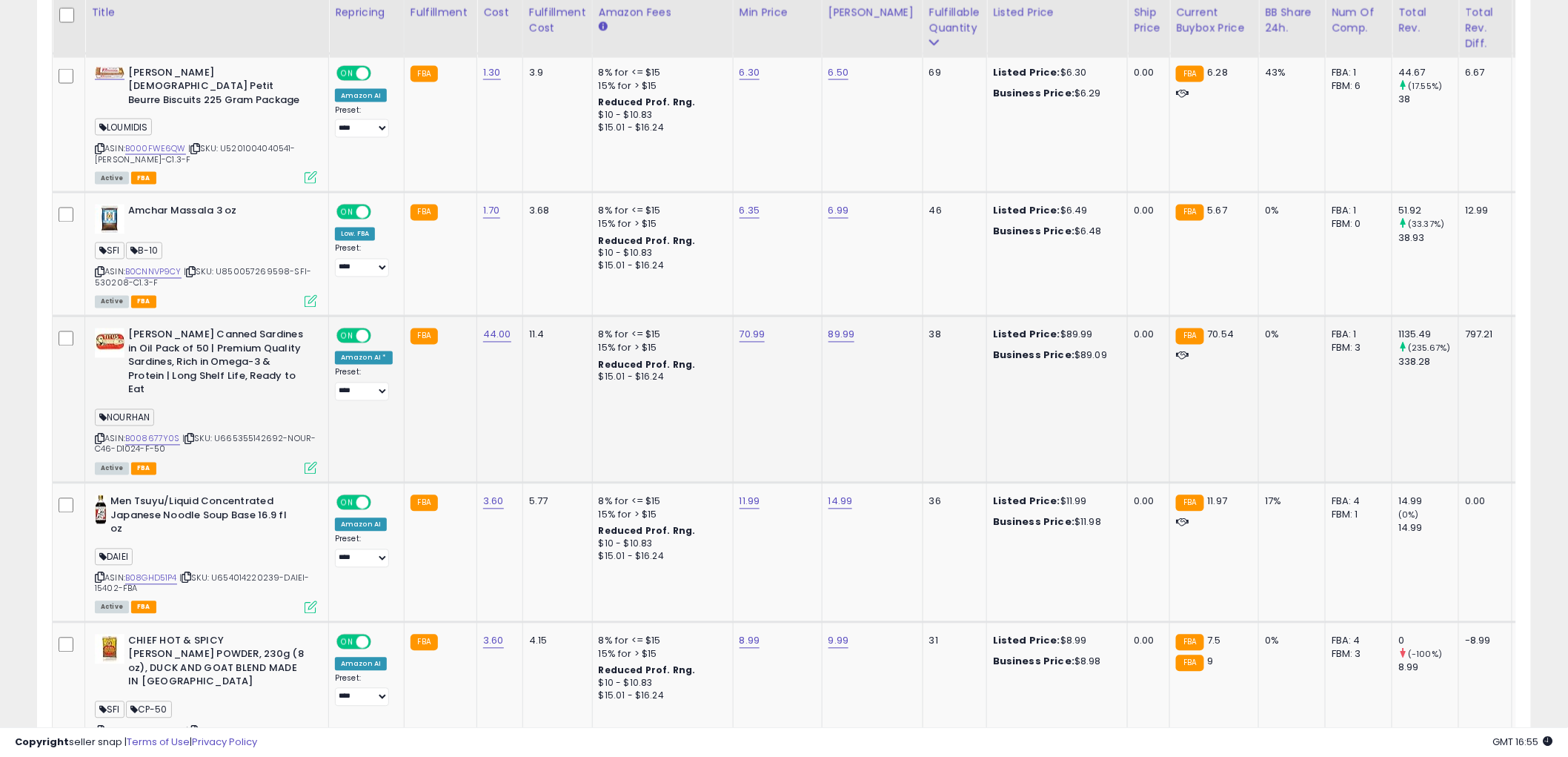
click at [491, 328] on div "44.00" at bounding box center [497, 335] width 28 height 13
click at [485, 328] on link "44.00" at bounding box center [497, 335] width 28 height 15
drag, startPoint x: 430, startPoint y: 285, endPoint x: 298, endPoint y: 289, distance: 132.1
type input "**"
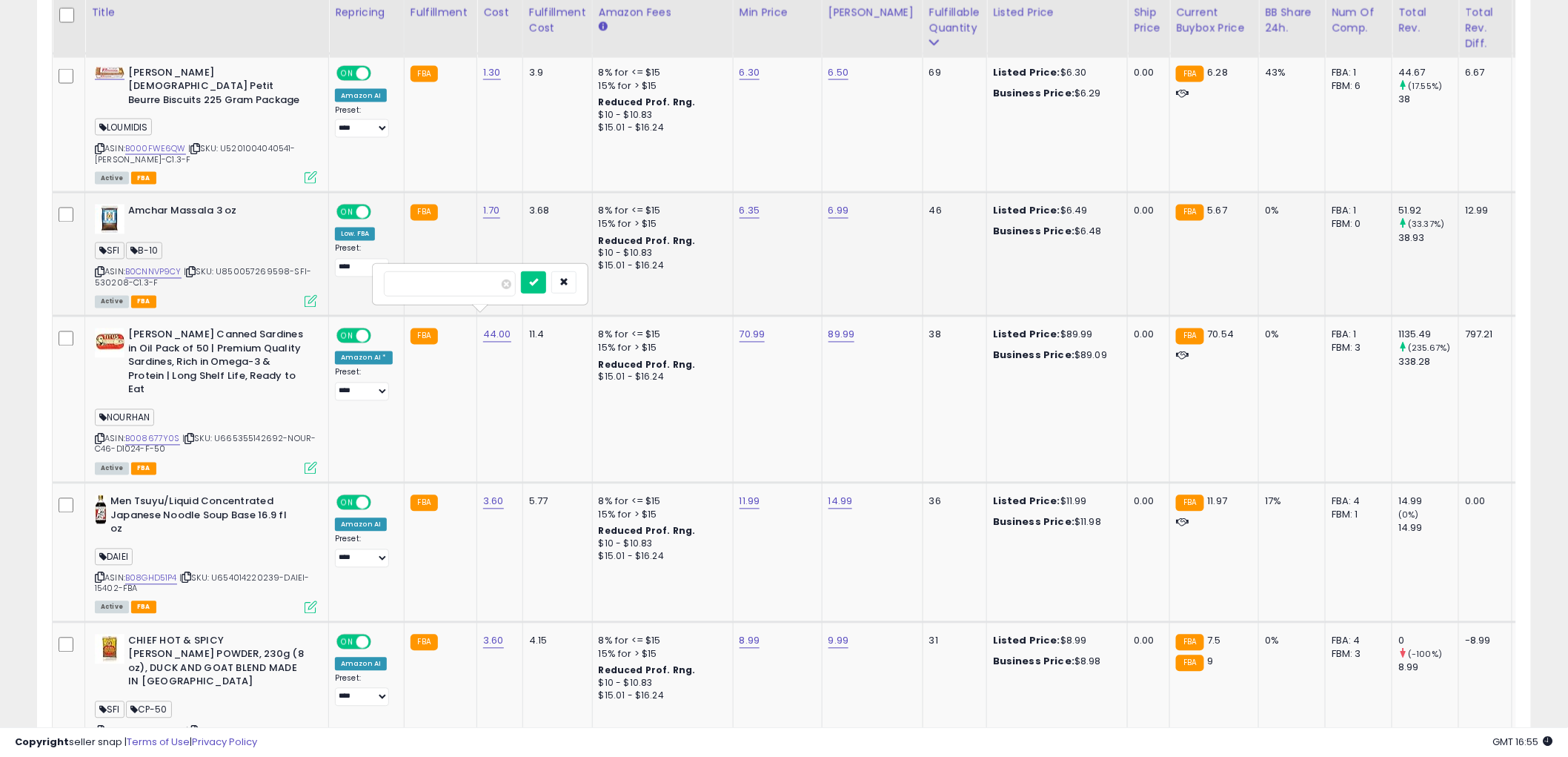
click button "submit" at bounding box center [534, 283] width 25 height 22
click at [153, 433] on link "B008677Y0S" at bounding box center [152, 439] width 55 height 13
click at [743, 328] on link "70.99" at bounding box center [751, 335] width 26 height 15
drag, startPoint x: 716, startPoint y: 293, endPoint x: 578, endPoint y: 282, distance: 138.4
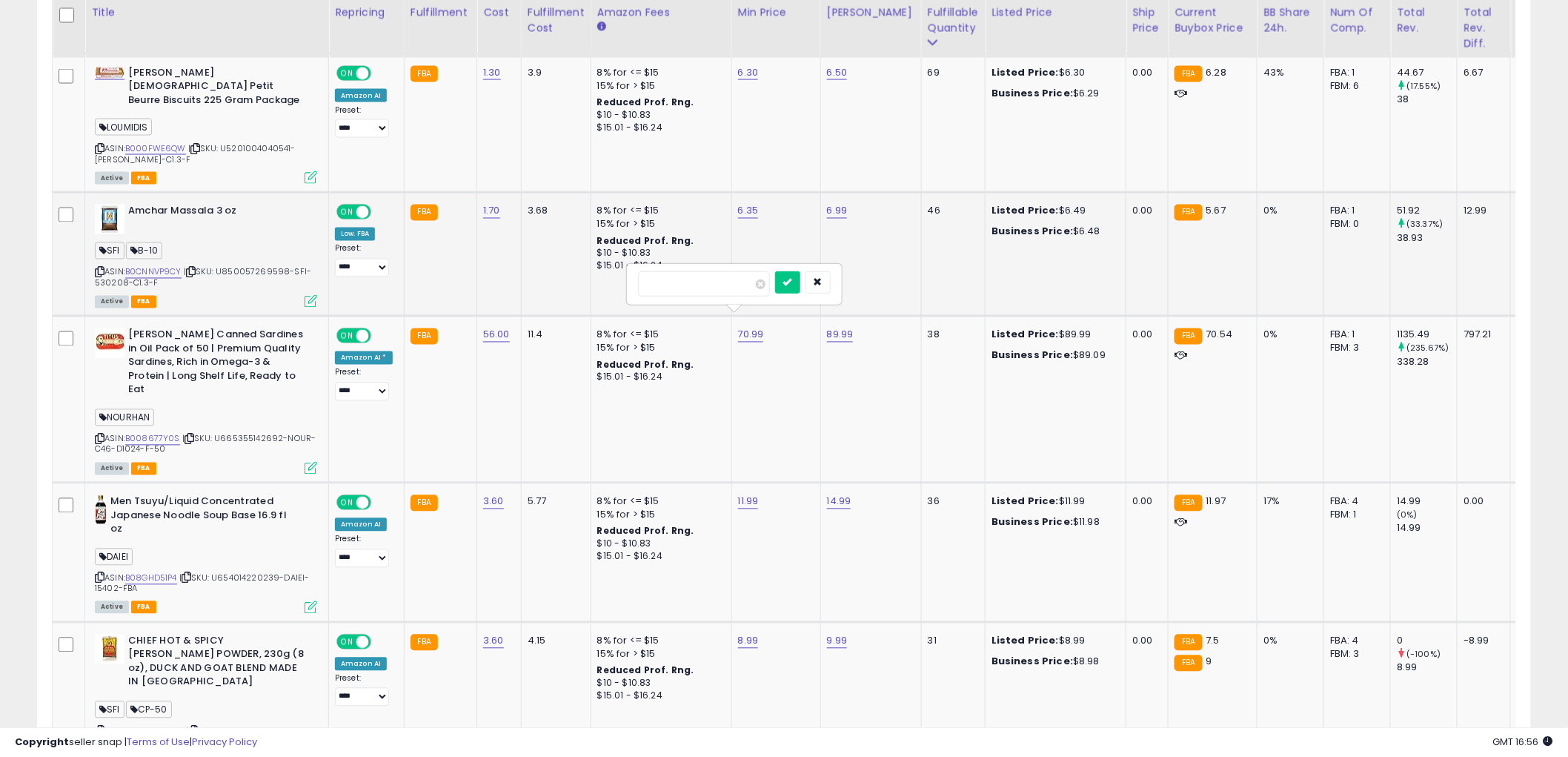
type input "*****"
click button "submit" at bounding box center [787, 283] width 25 height 22
click at [827, 328] on link "89.99" at bounding box center [840, 335] width 27 height 15
click at [830, 328] on link "89.99" at bounding box center [840, 335] width 27 height 15
click at [837, 328] on link "89.99" at bounding box center [840, 335] width 27 height 15
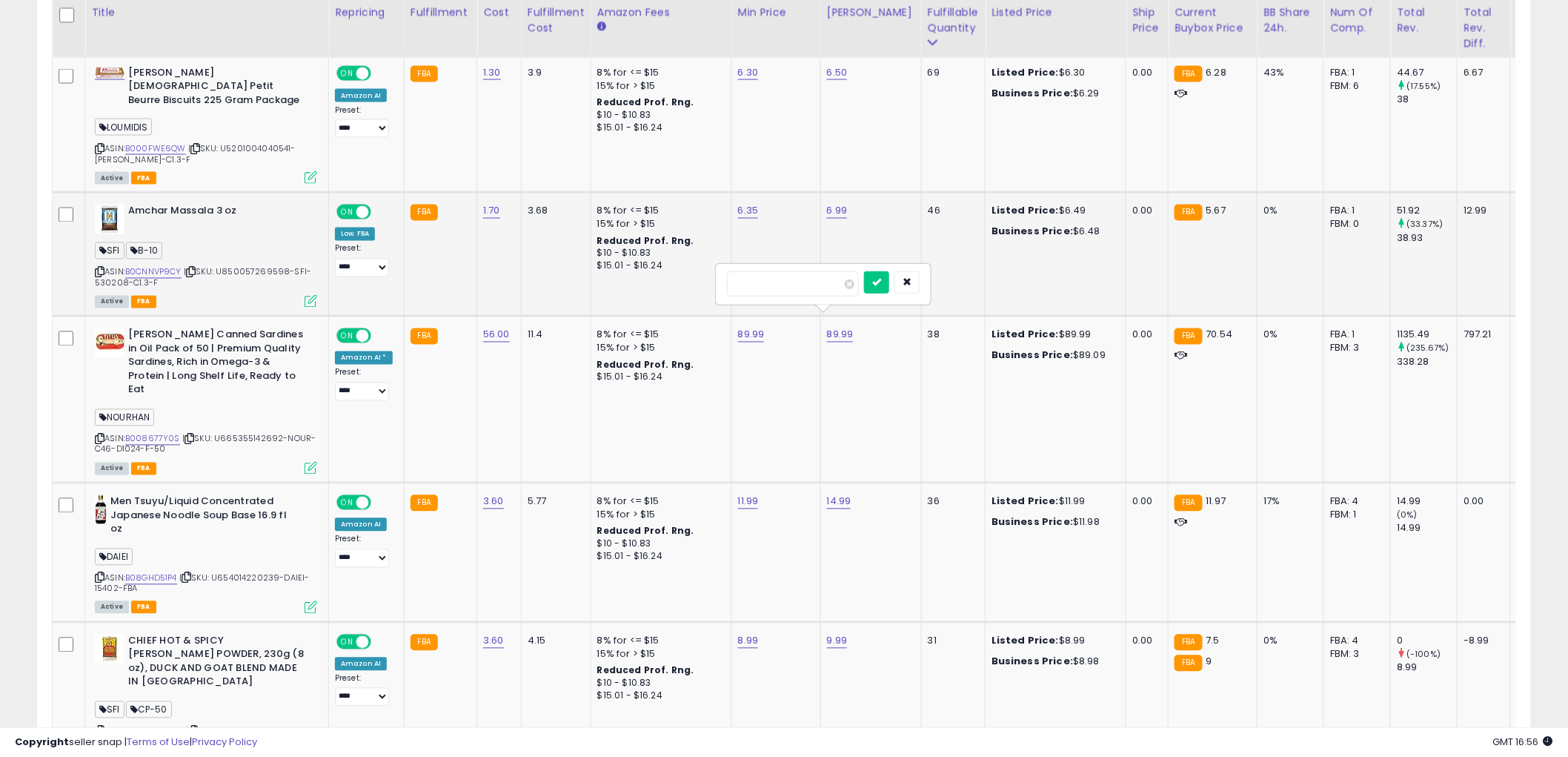
drag, startPoint x: 726, startPoint y: 257, endPoint x: 667, endPoint y: 253, distance: 59.1
type input "*****"
click button "submit" at bounding box center [876, 283] width 25 height 22
click at [127, 409] on span "NOURHAN" at bounding box center [124, 417] width 59 height 17
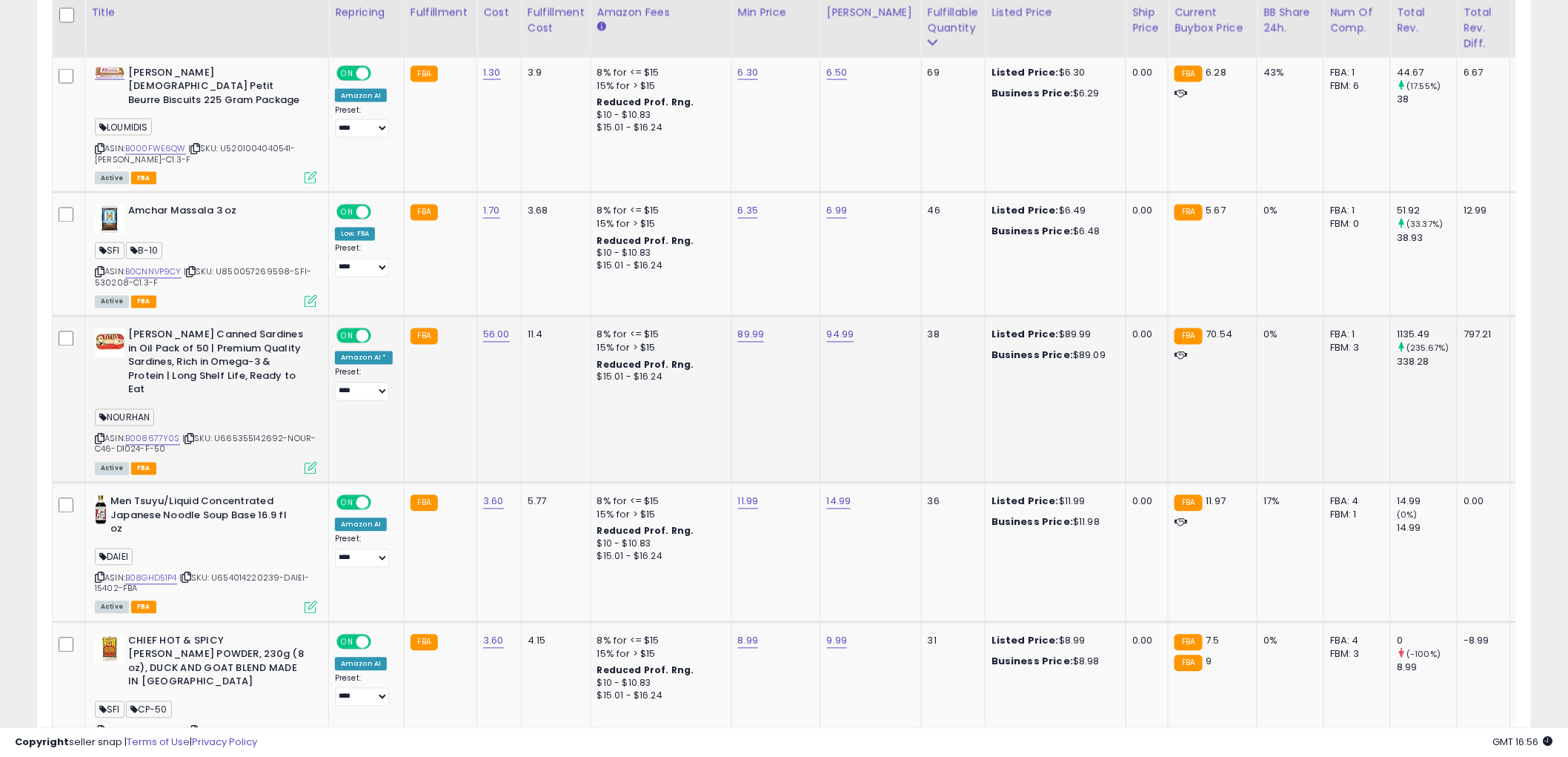
click at [128, 409] on span "NOURHAN" at bounding box center [124, 417] width 59 height 17
copy span "NOURHAN"
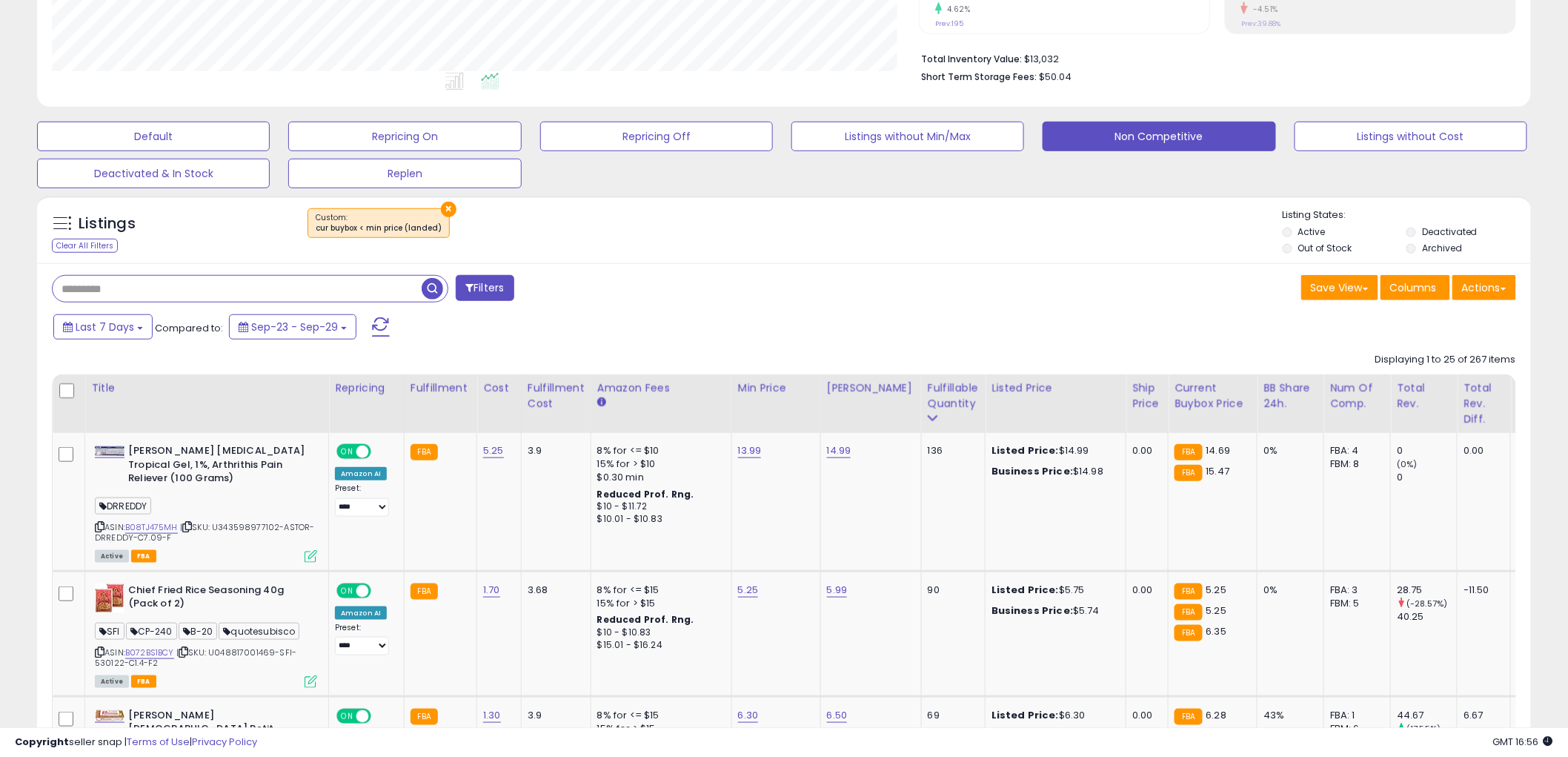
scroll to position [247, 0]
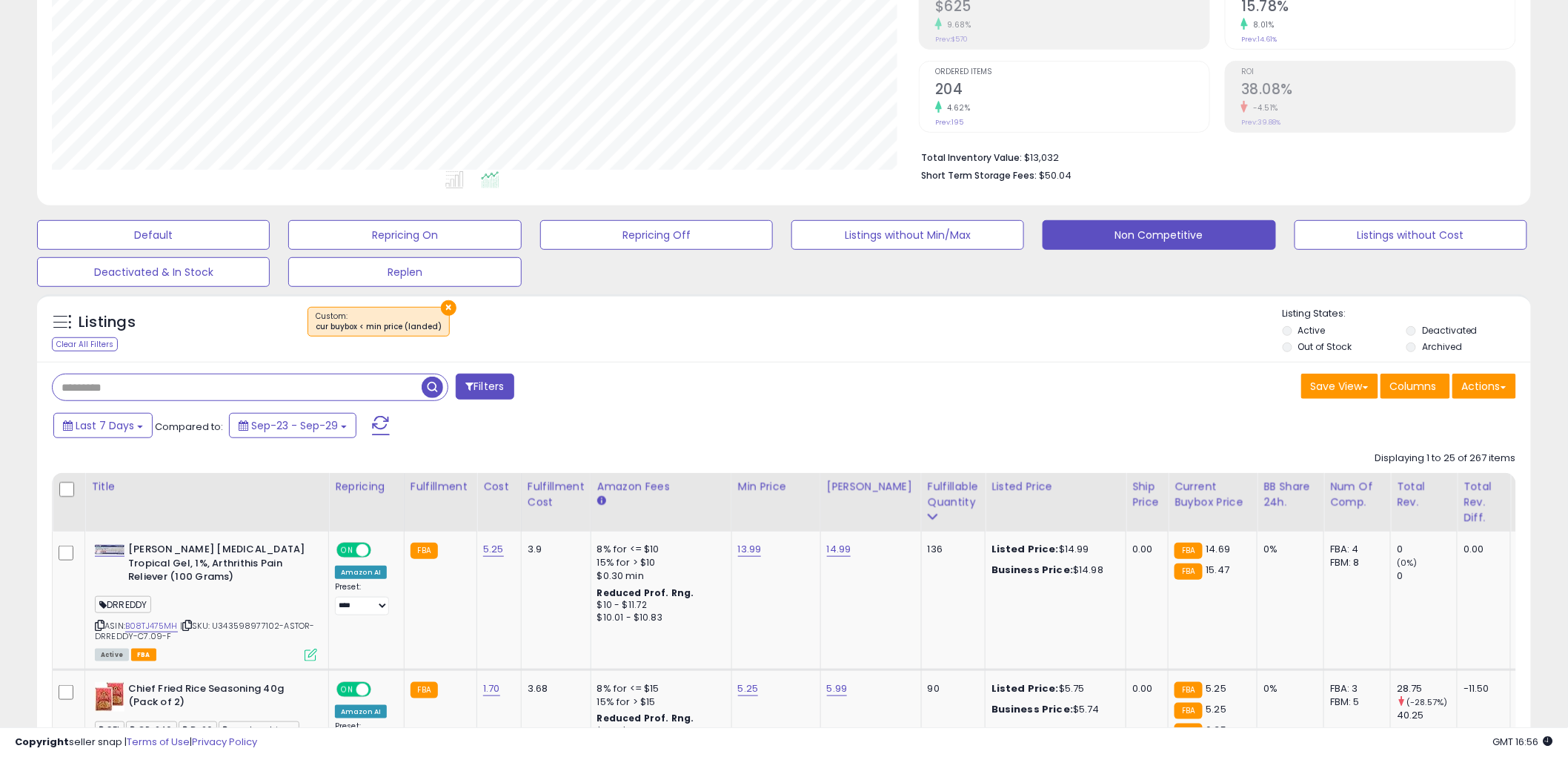
click at [450, 307] on button "×" at bounding box center [449, 307] width 16 height 16
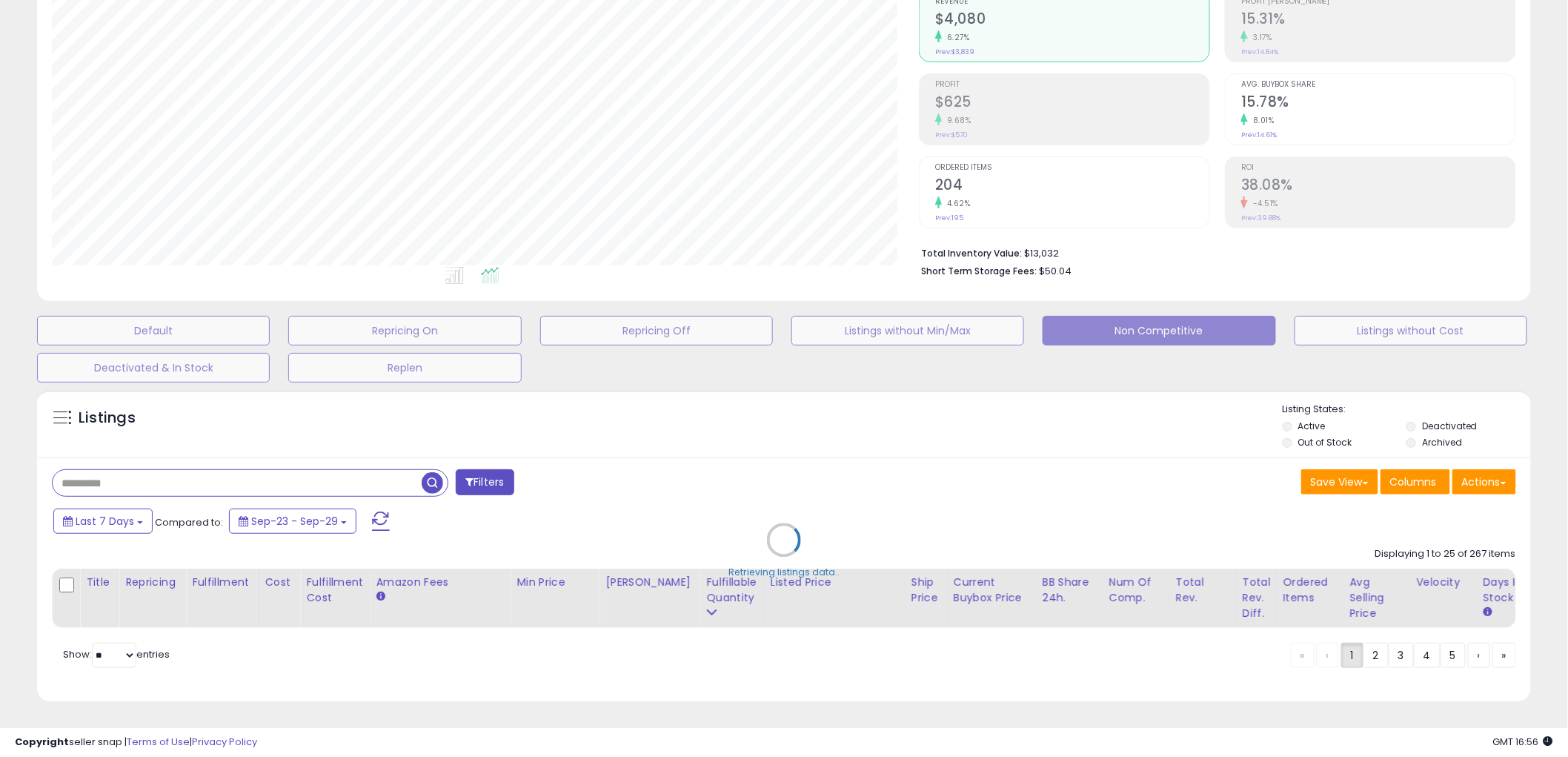
scroll to position [304, 875]
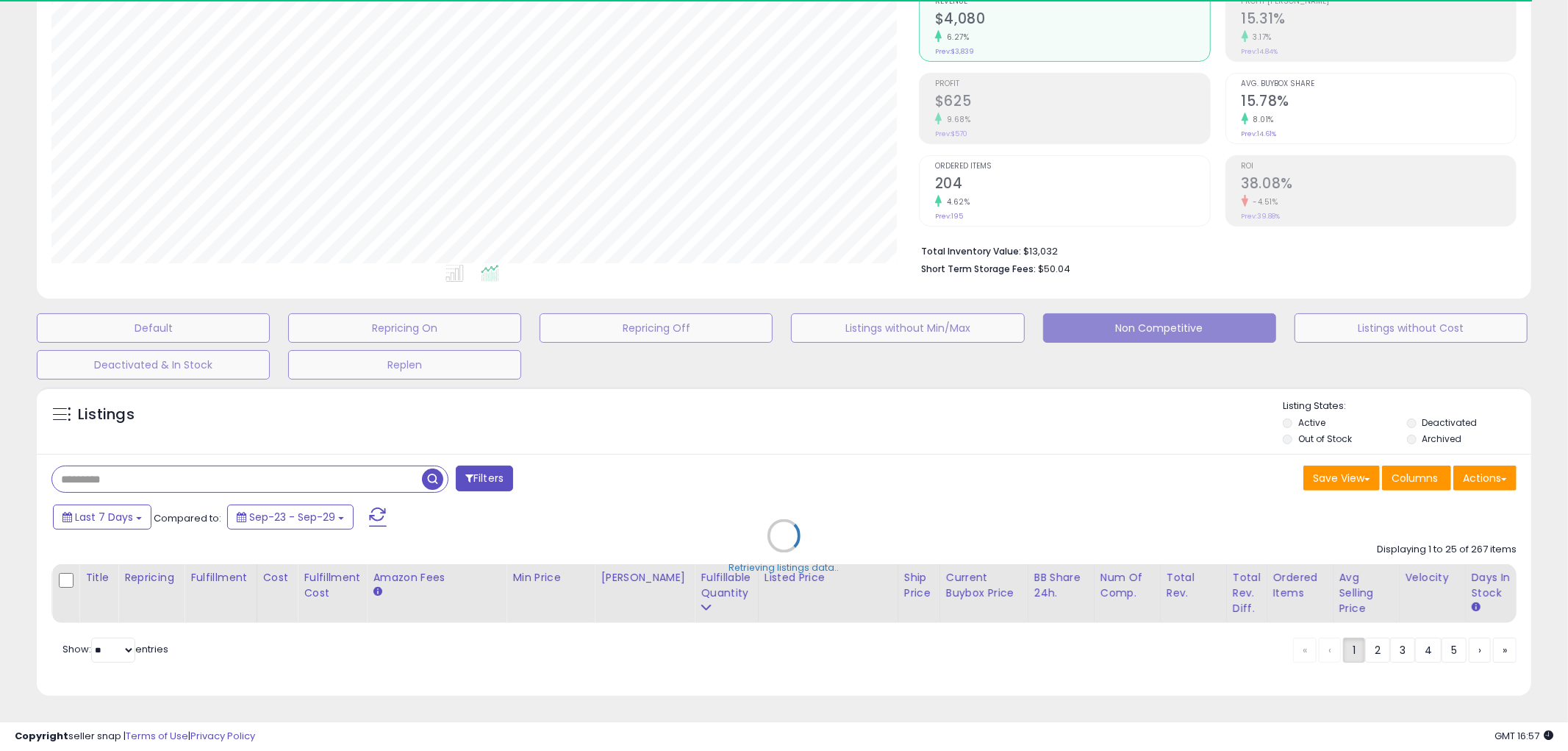
select select "*"
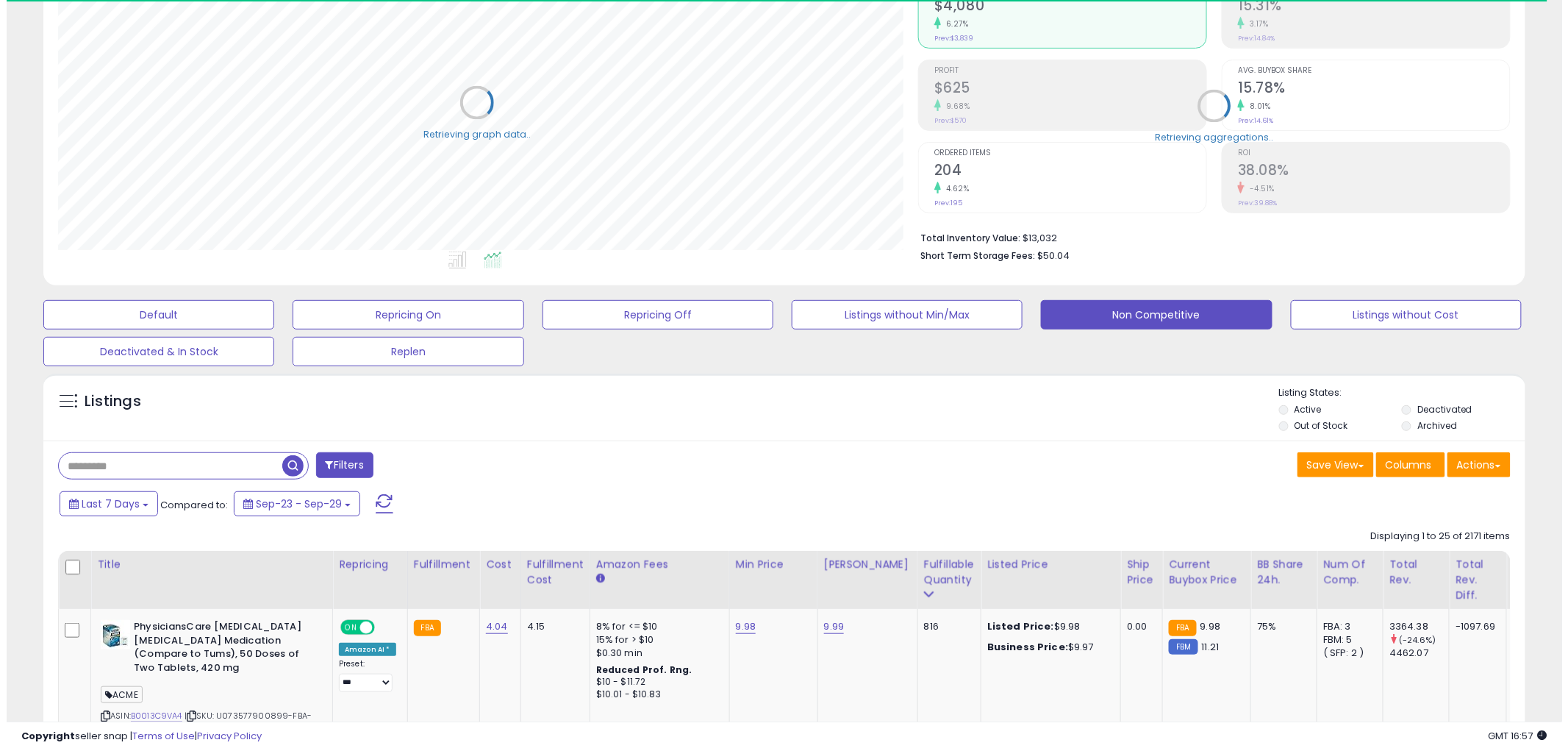
scroll to position [735038, 734108]
click at [350, 453] on button "Filters" at bounding box center [337, 465] width 57 height 26
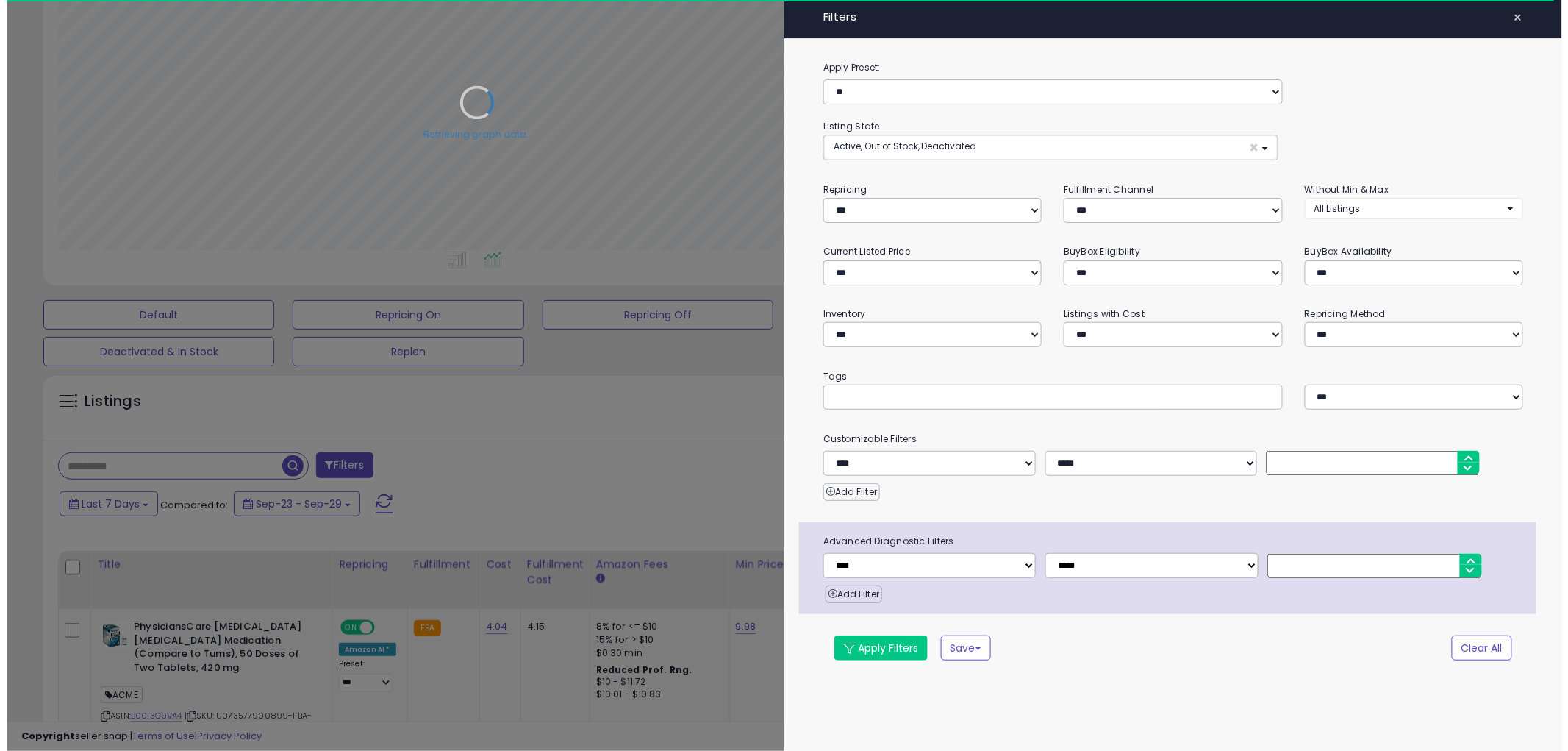
scroll to position [301, 868]
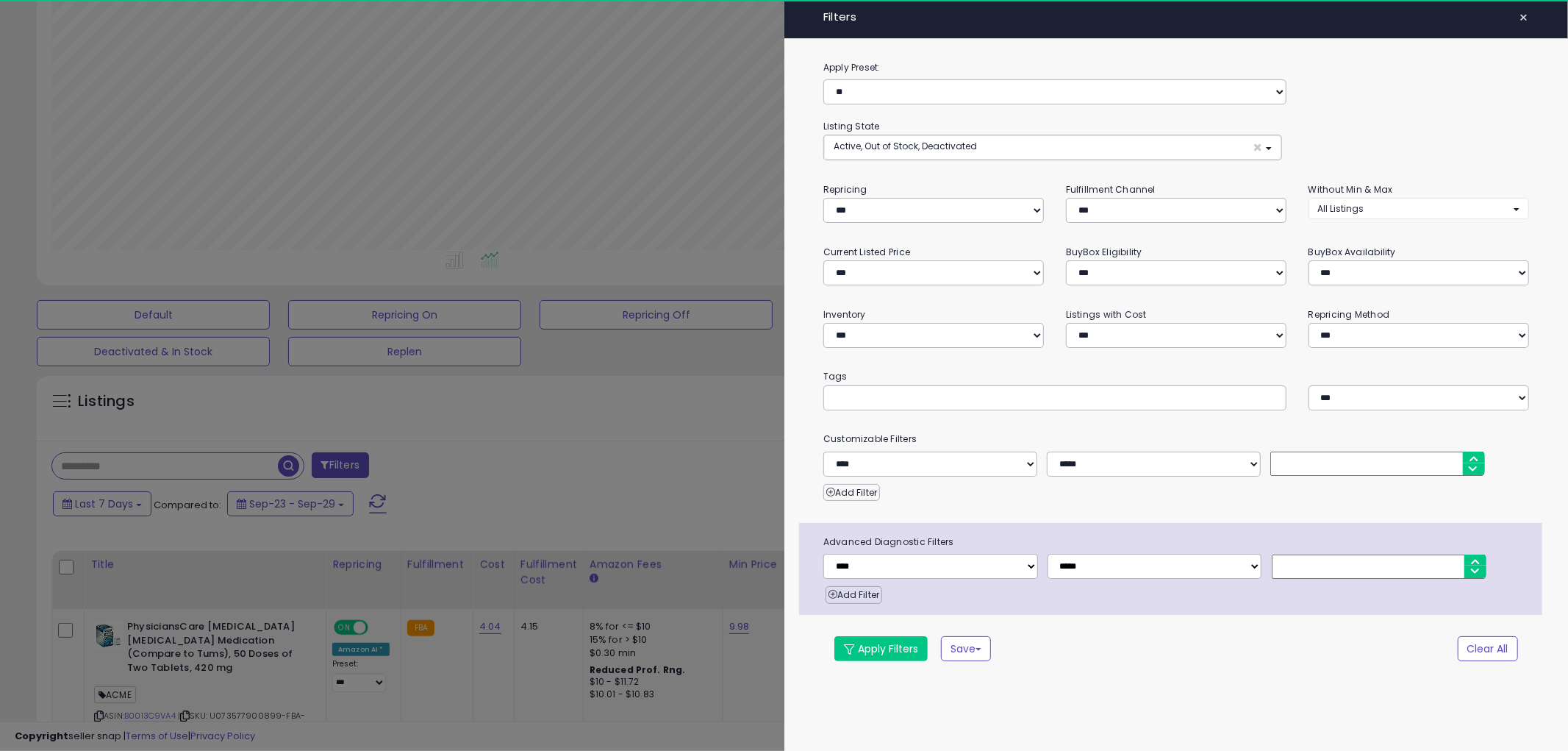
click at [958, 399] on input "text" at bounding box center [943, 397] width 220 height 15
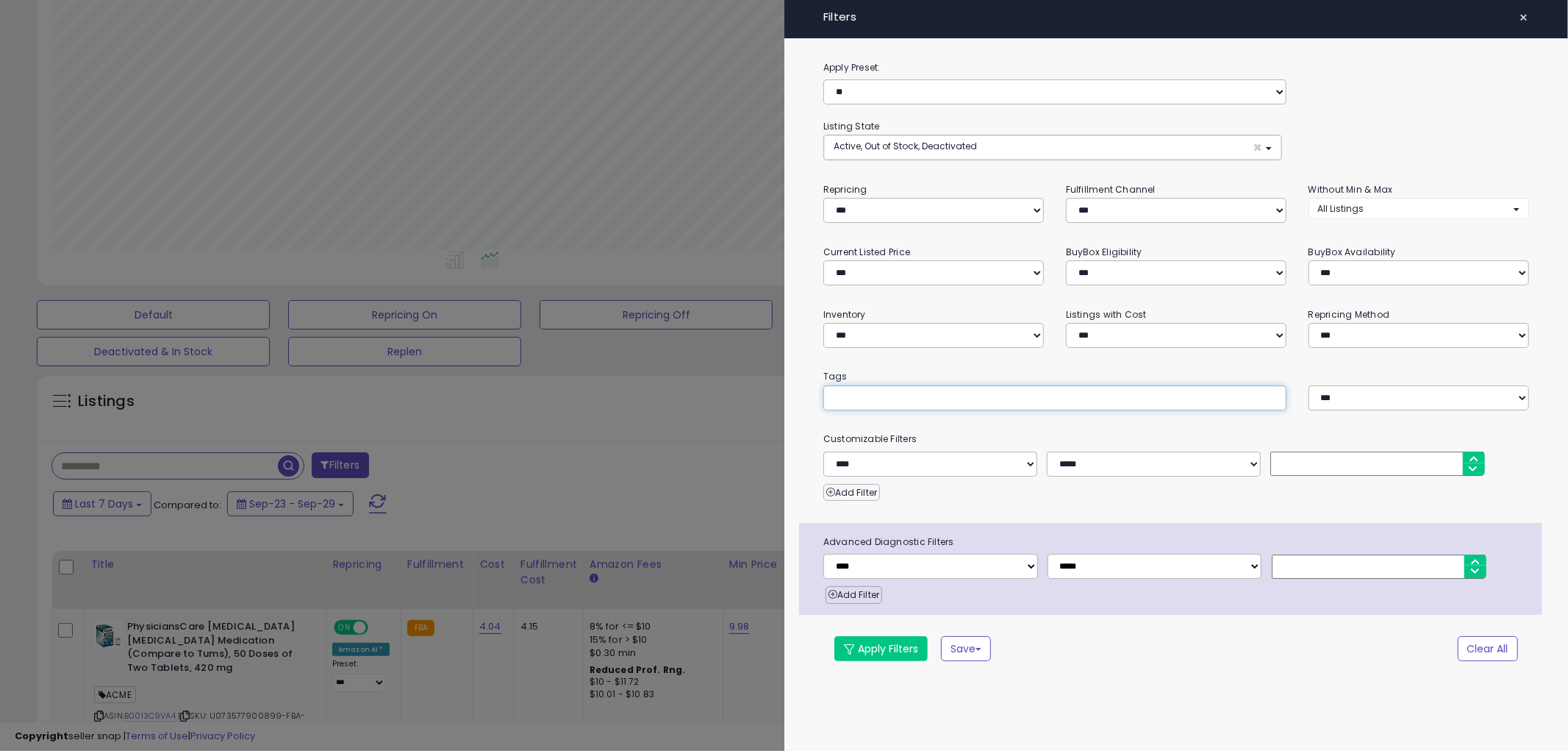
paste input "*******"
type input "*******"
click at [895, 652] on button "Apply Filters" at bounding box center [881, 649] width 93 height 25
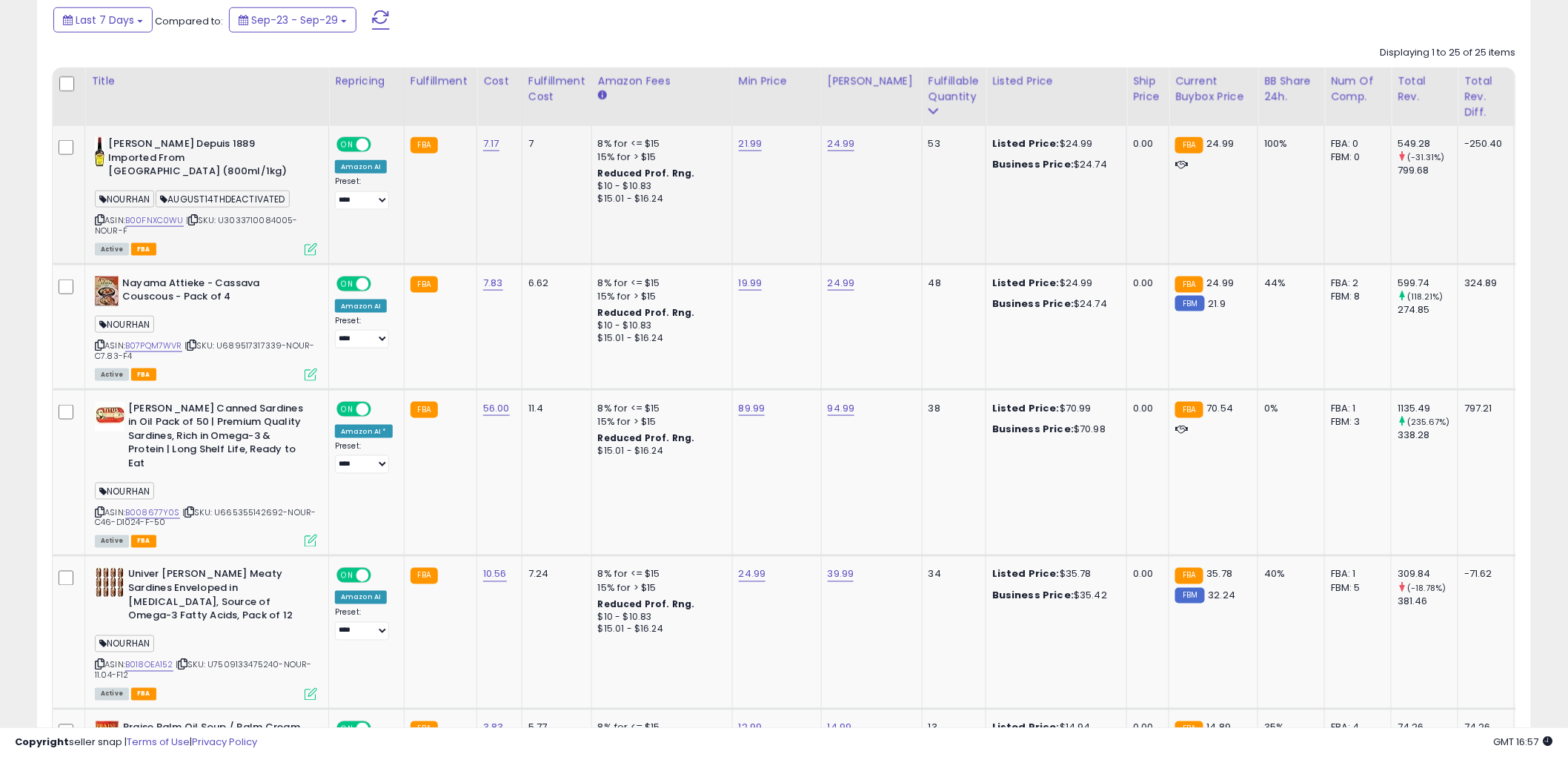
scroll to position [658, 0]
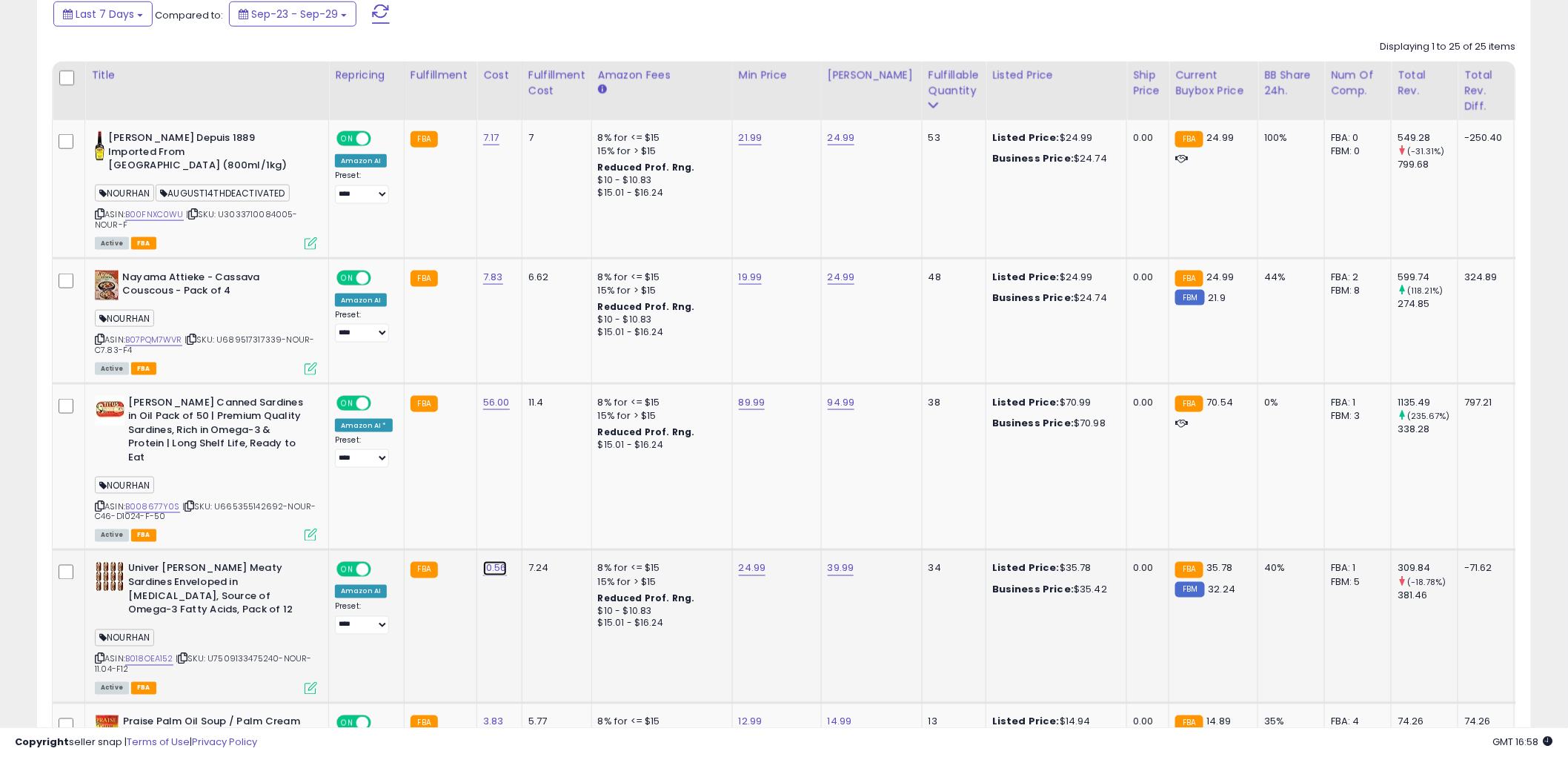
click at [494, 561] on link "10.56" at bounding box center [495, 568] width 24 height 15
type input "*****"
click button "submit" at bounding box center [532, 503] width 25 height 22
click at [159, 653] on link "B018OEA152" at bounding box center [149, 659] width 48 height 13
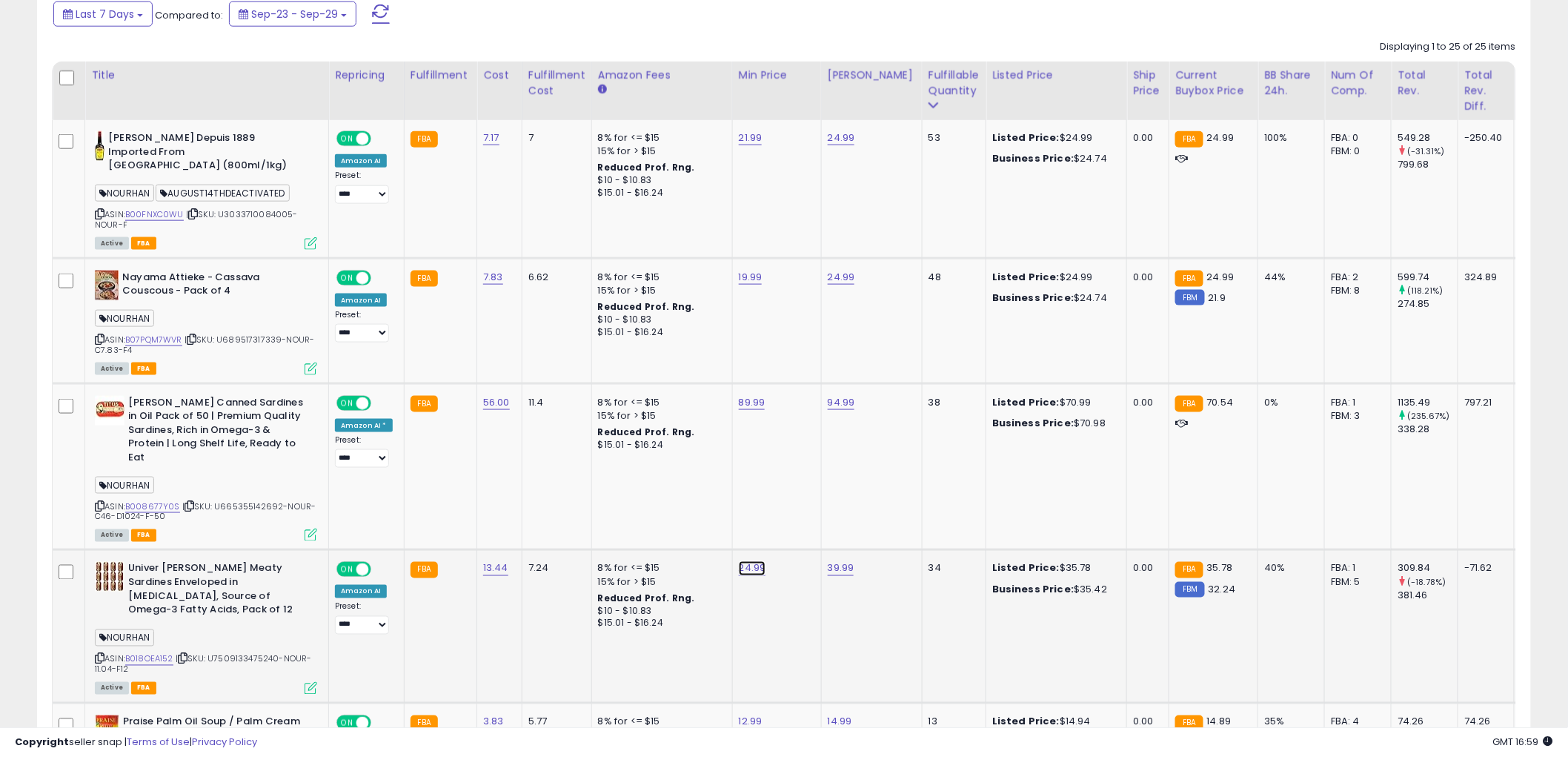
click at [745, 561] on link "24.99" at bounding box center [752, 568] width 28 height 15
drag, startPoint x: 686, startPoint y: 502, endPoint x: 624, endPoint y: 497, distance: 62.2
click at [631, 498] on div "*****" at bounding box center [734, 504] width 213 height 40
type input "****"
click button "submit" at bounding box center [787, 503] width 25 height 22
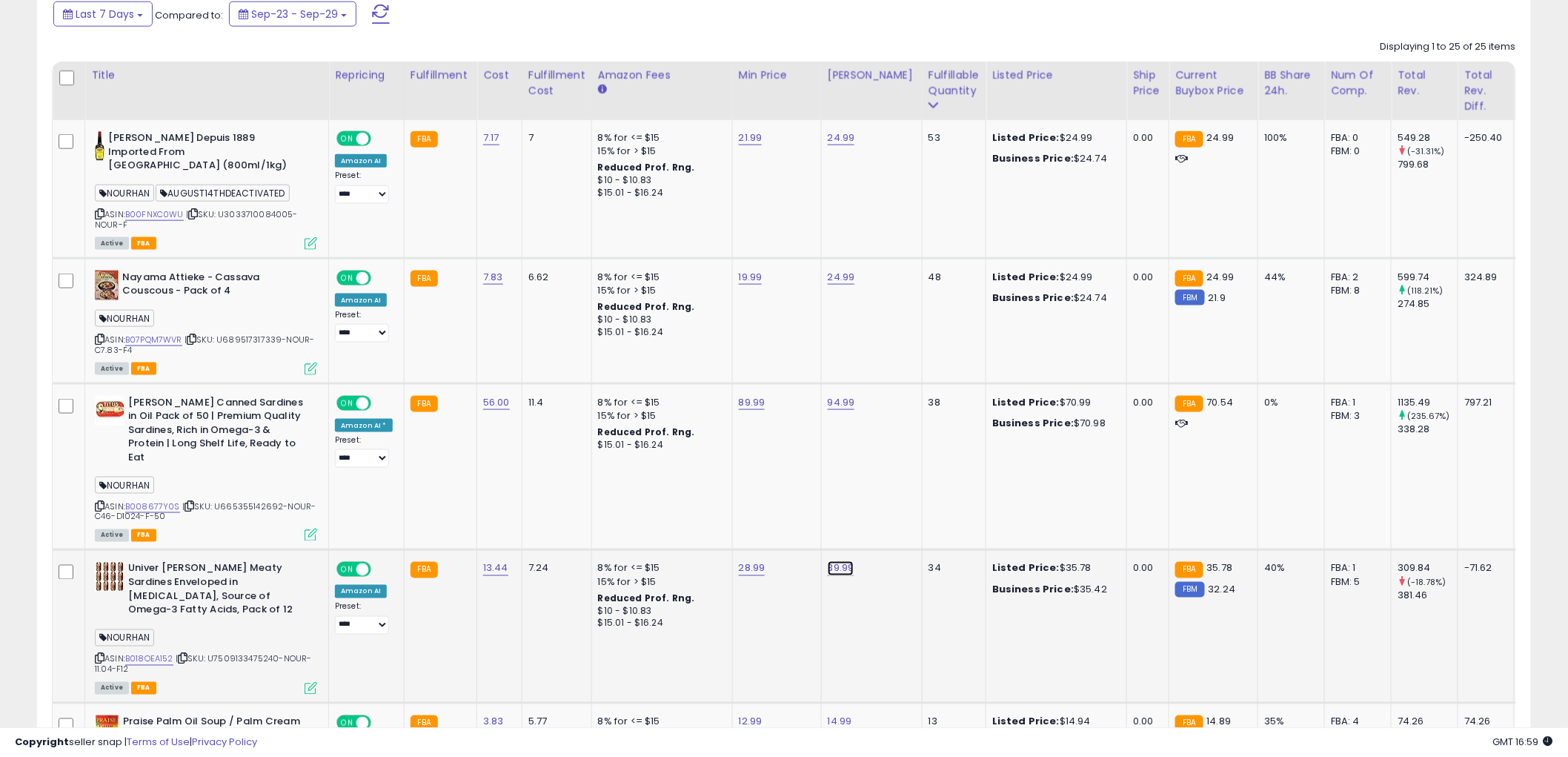
click at [837, 561] on link "39.99" at bounding box center [841, 568] width 27 height 15
drag, startPoint x: 790, startPoint y: 504, endPoint x: 647, endPoint y: 494, distance: 143.3
type input "****"
click button "submit" at bounding box center [876, 503] width 25 height 22
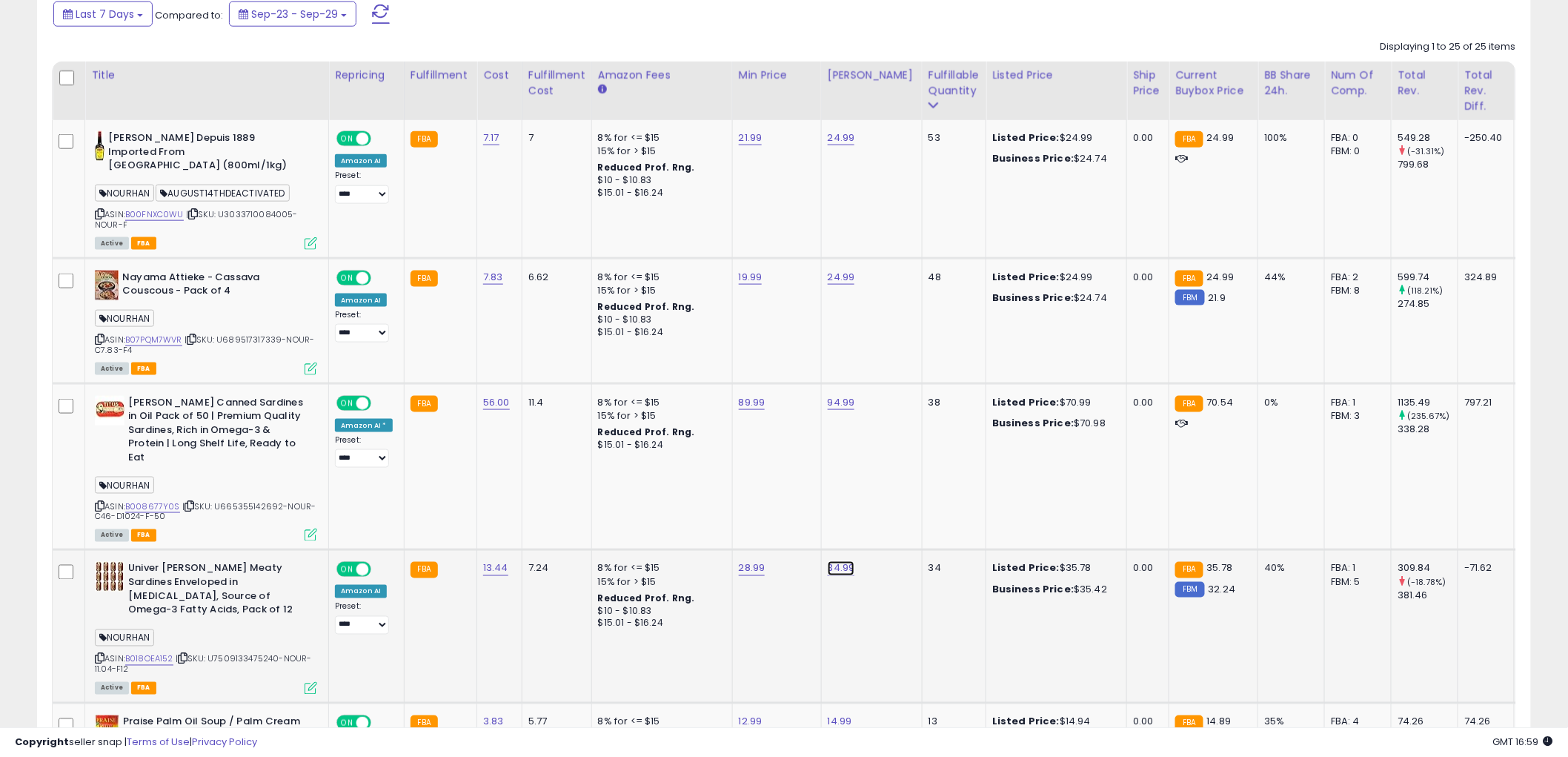
click at [846, 561] on link "34.99" at bounding box center [841, 568] width 28 height 15
drag, startPoint x: 810, startPoint y: 498, endPoint x: 645, endPoint y: 493, distance: 165.1
type input "*****"
click button "submit" at bounding box center [876, 503] width 25 height 22
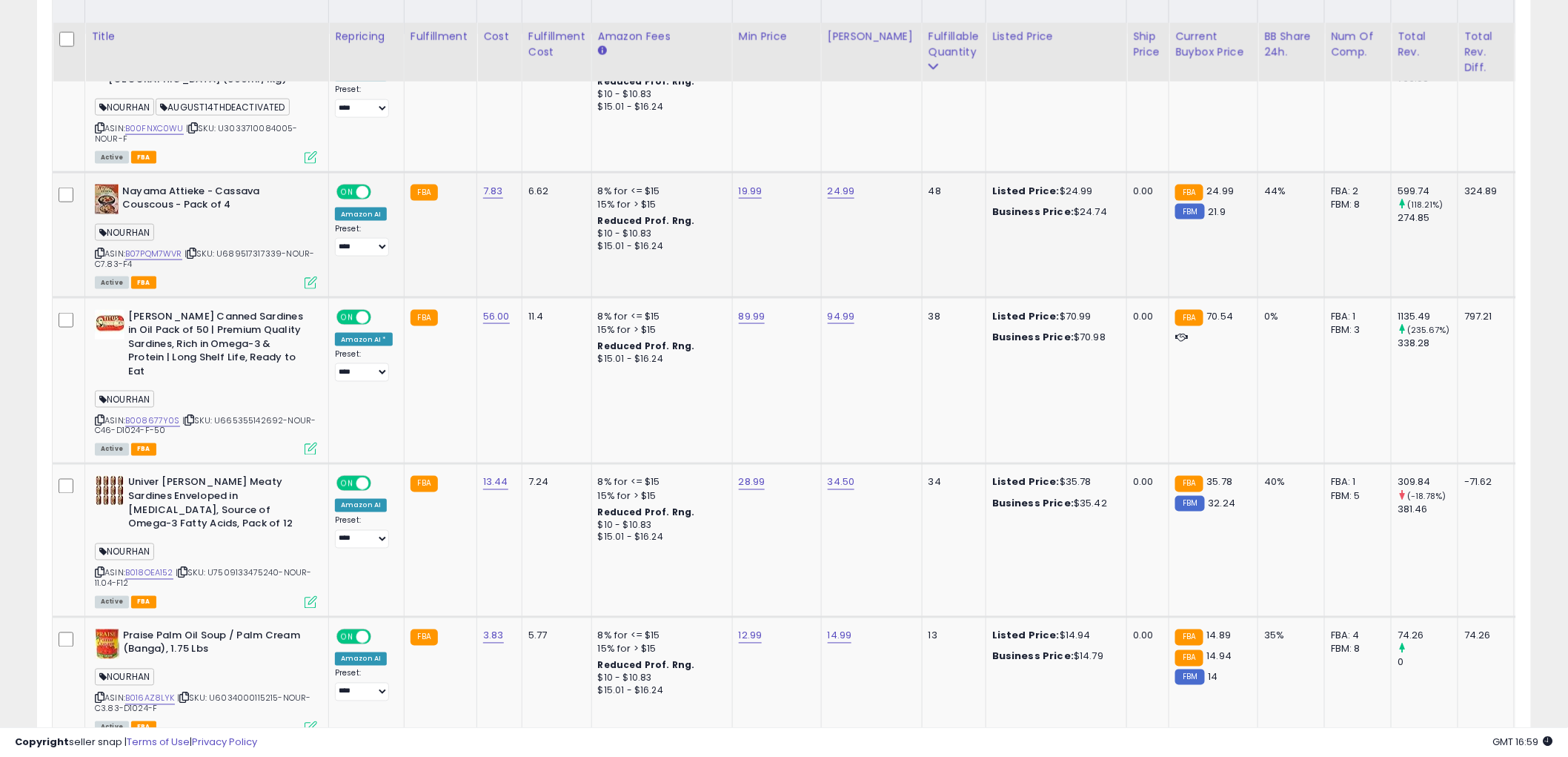
scroll to position [824, 0]
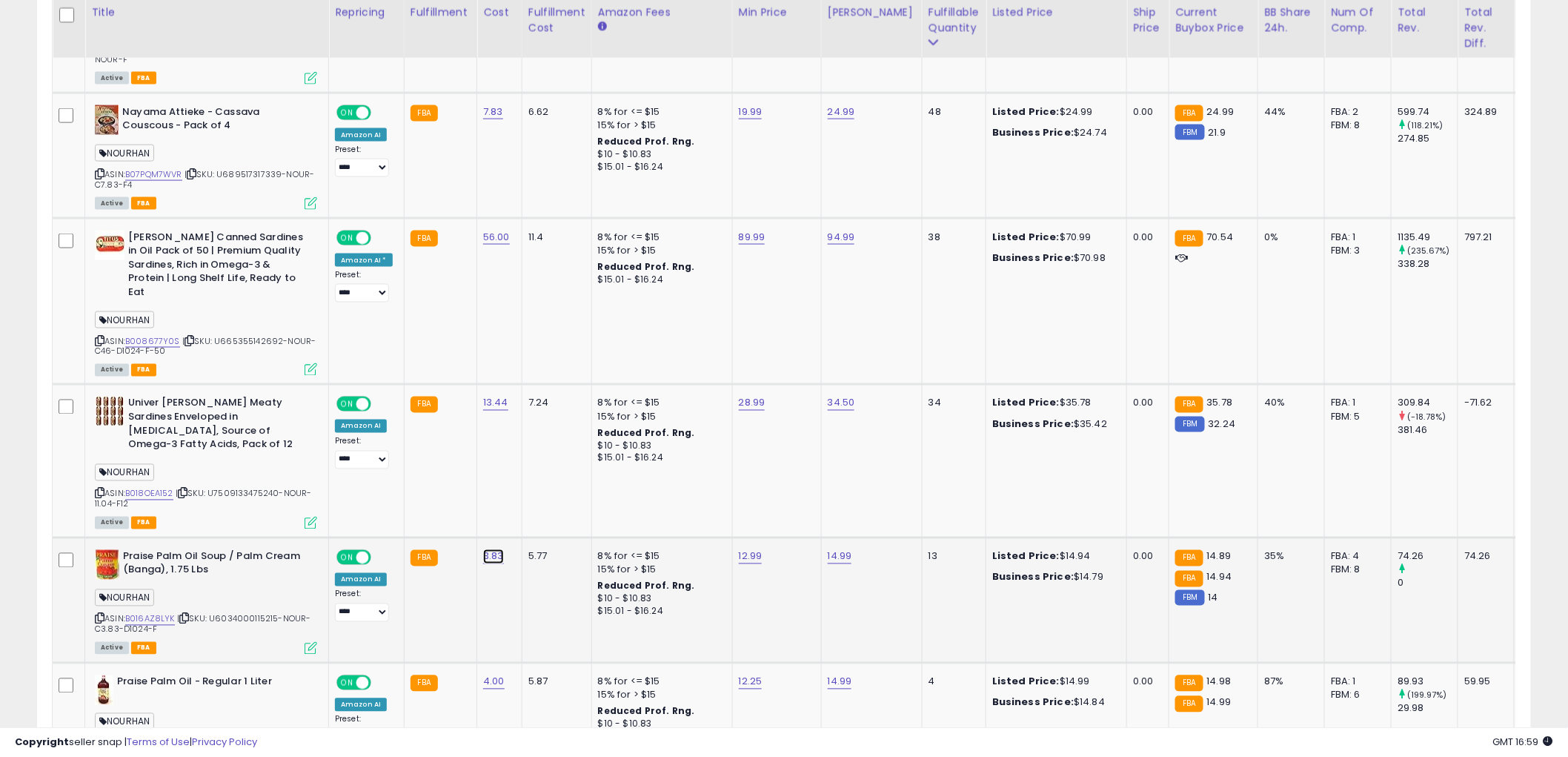
click at [485, 549] on link "3.83" at bounding box center [494, 557] width 21 height 15
drag, startPoint x: 440, startPoint y: 475, endPoint x: 334, endPoint y: 465, distance: 106.5
type input "****"
click button "submit" at bounding box center [531, 476] width 25 height 22
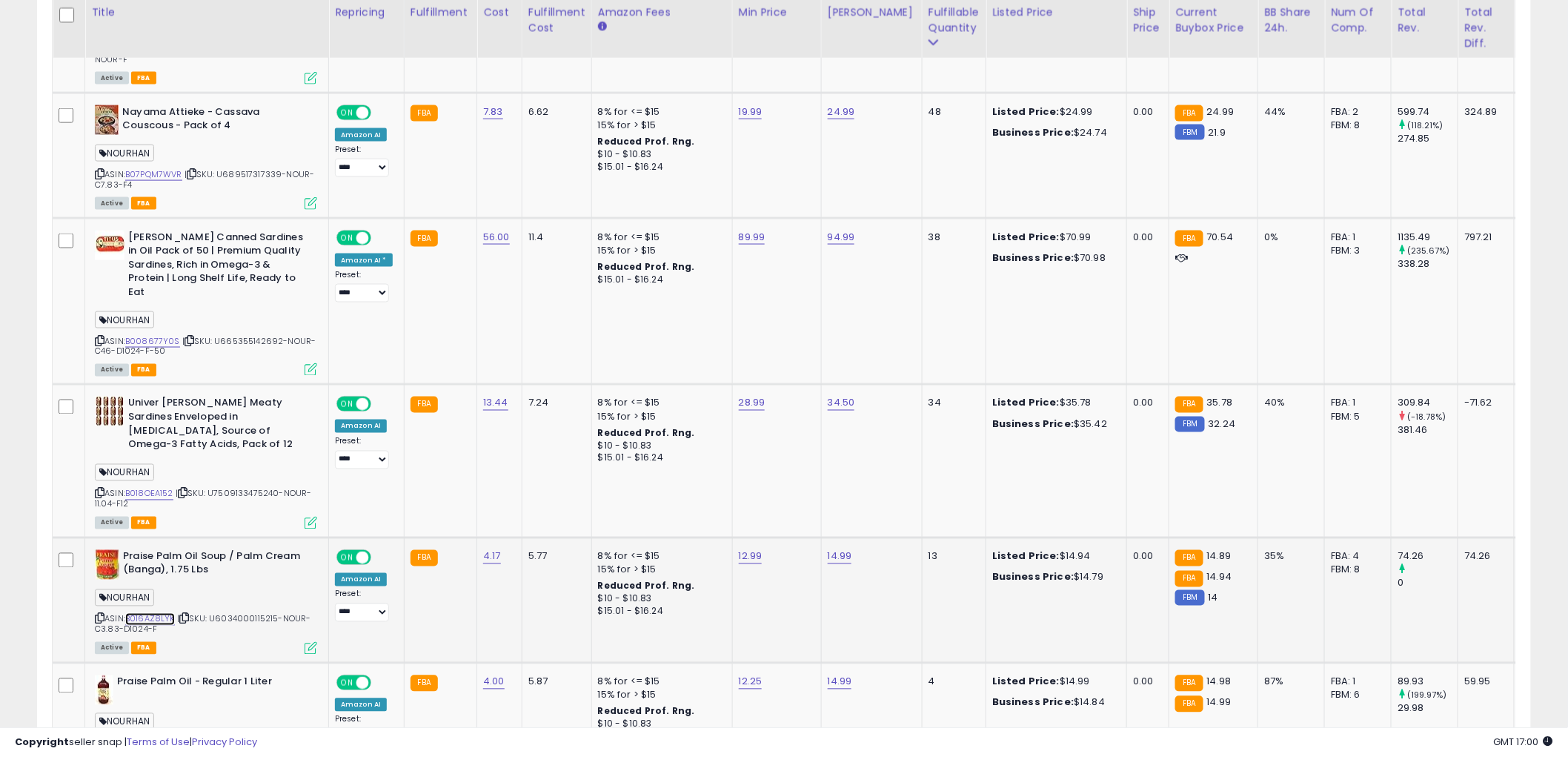
click at [159, 613] on link "B016AZ8LYK" at bounding box center [150, 619] width 49 height 13
